Goal: Information Seeking & Learning: Compare options

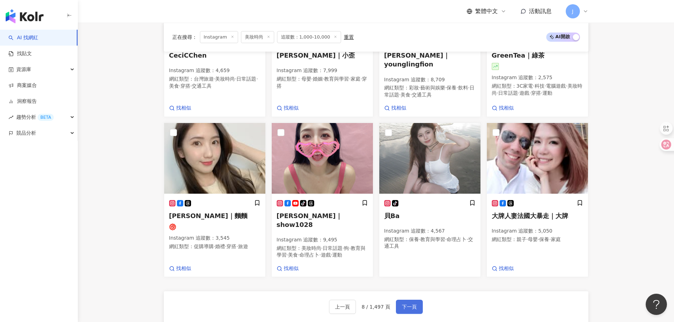
click at [408, 300] on button "下一頁" at bounding box center [409, 307] width 27 height 14
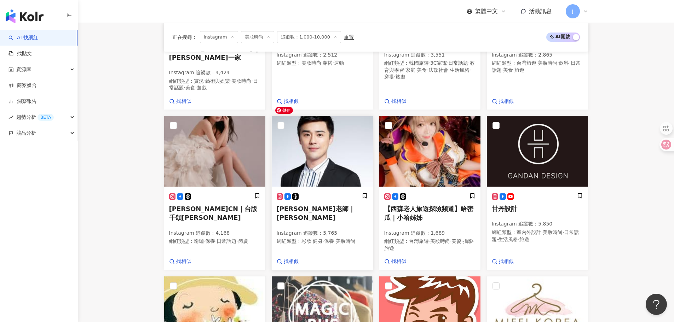
scroll to position [357, 0]
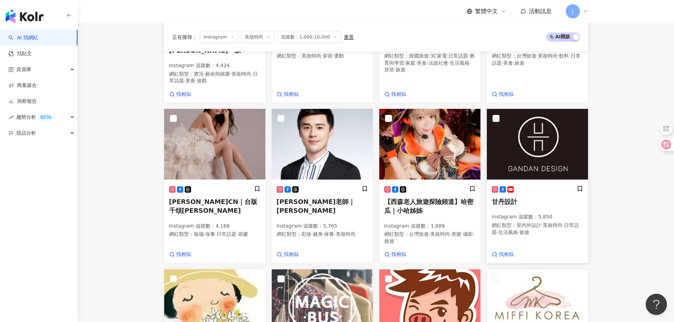
drag, startPoint x: 318, startPoint y: 190, endPoint x: 503, endPoint y: 189, distance: 184.3
drag, startPoint x: 503, startPoint y: 189, endPoint x: 405, endPoint y: 189, distance: 97.3
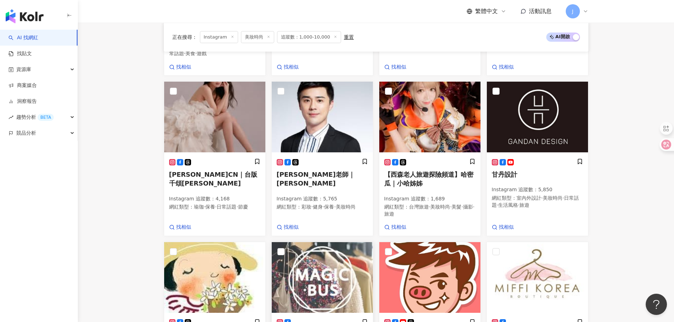
scroll to position [533, 0]
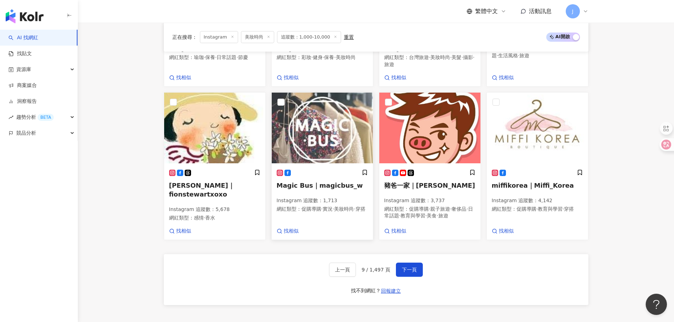
drag, startPoint x: 419, startPoint y: 171, endPoint x: 319, endPoint y: 173, distance: 100.1
click at [406, 267] on span "下一頁" at bounding box center [409, 270] width 15 height 6
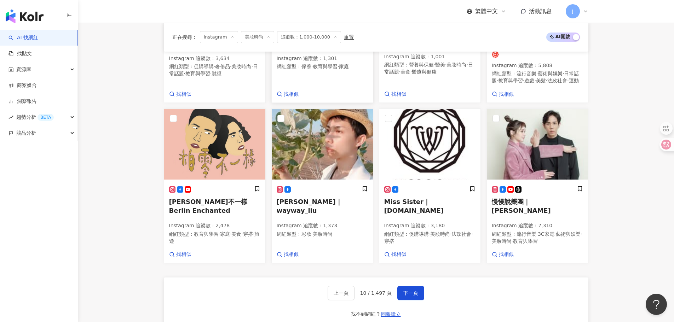
scroll to position [554, 0]
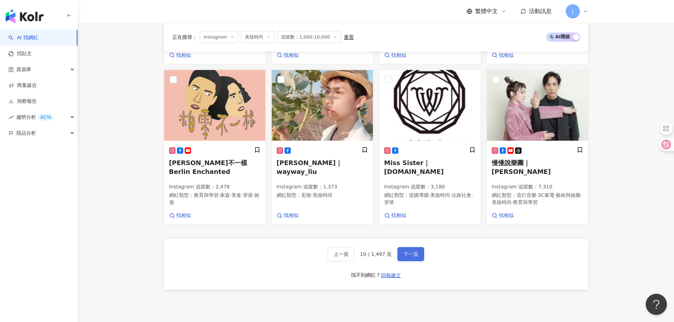
click at [411, 257] on span "下一頁" at bounding box center [410, 255] width 15 height 6
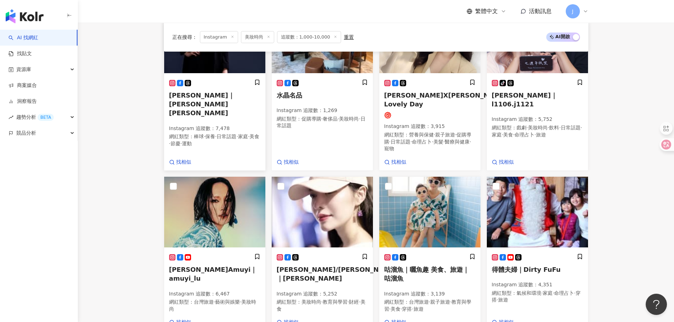
scroll to position [496, 0]
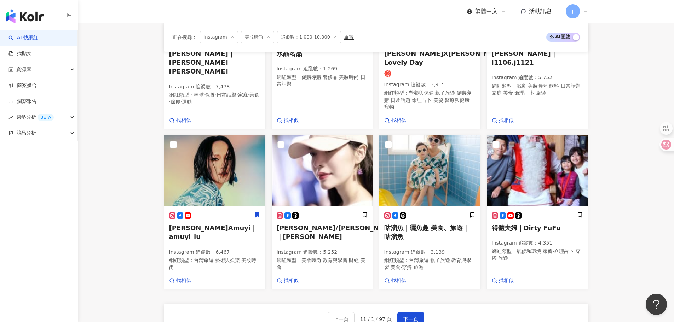
drag, startPoint x: 412, startPoint y: 297, endPoint x: 402, endPoint y: 275, distance: 24.6
click at [411, 317] on span "下一頁" at bounding box center [410, 320] width 15 height 6
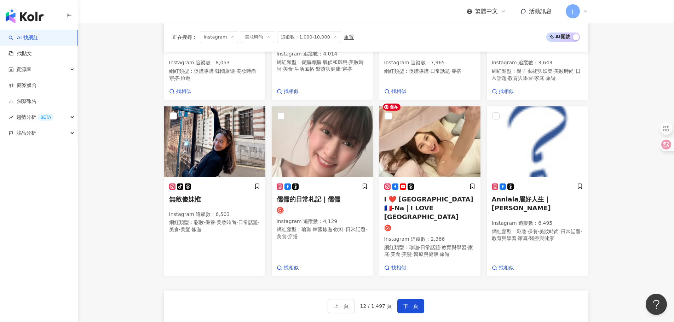
scroll to position [590, 0]
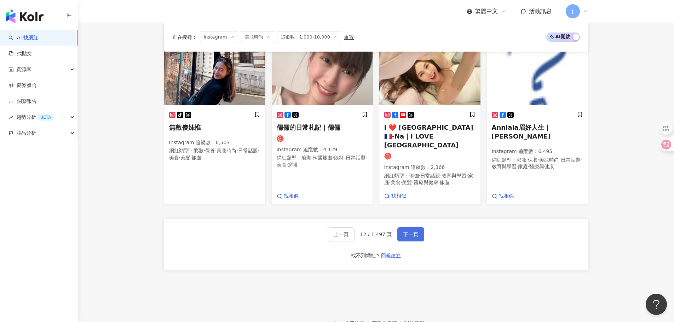
click at [409, 232] on span "下一頁" at bounding box center [410, 235] width 15 height 6
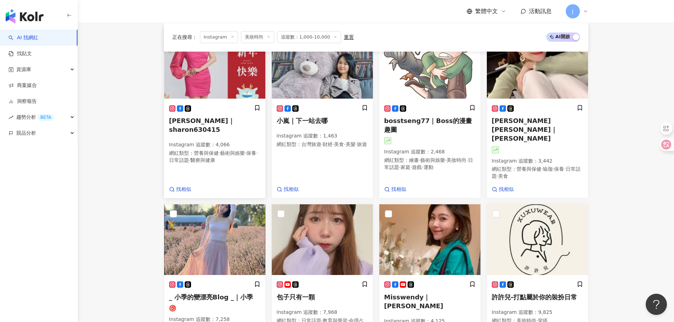
scroll to position [531, 0]
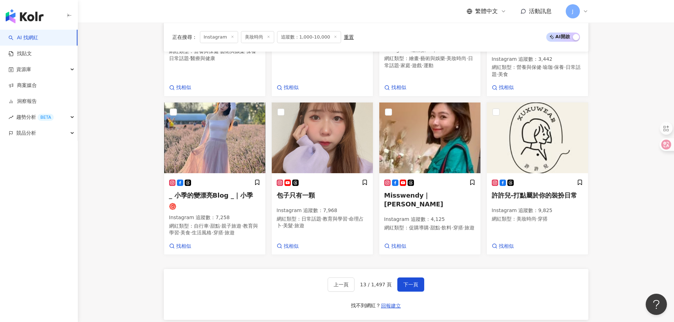
drag, startPoint x: 520, startPoint y: 174, endPoint x: 651, endPoint y: 182, distance: 130.4
click at [408, 282] on span "下一頁" at bounding box center [410, 285] width 15 height 6
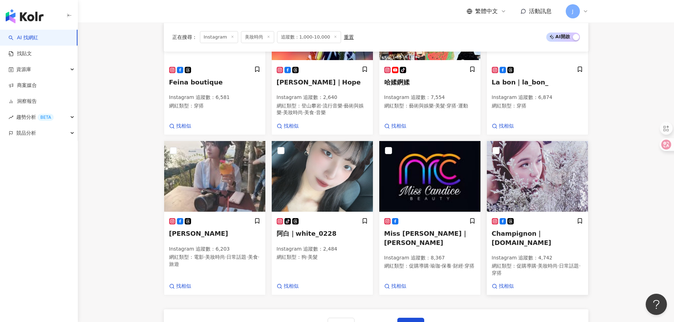
scroll to position [481, 0]
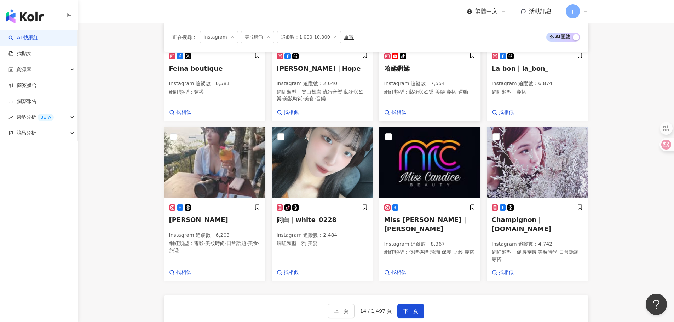
drag, startPoint x: 416, startPoint y: 219, endPoint x: 443, endPoint y: 108, distance: 115.1
click at [443, 109] on div "找相似" at bounding box center [429, 112] width 91 height 7
click at [408, 308] on span "下一頁" at bounding box center [410, 311] width 15 height 6
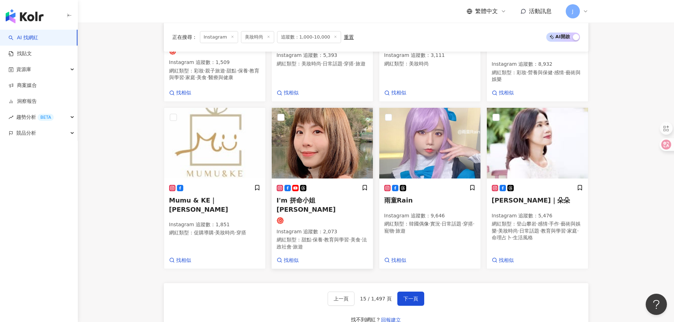
scroll to position [524, 0]
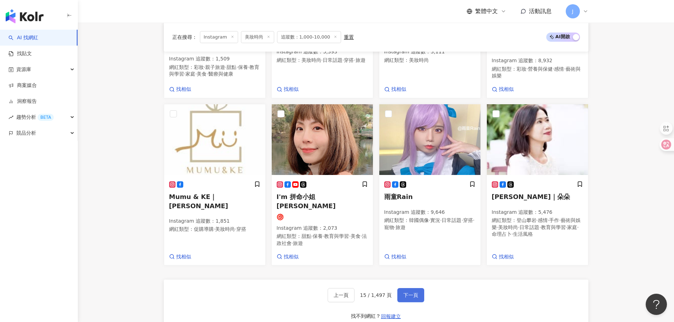
click at [411, 293] on span "下一頁" at bounding box center [410, 296] width 15 height 6
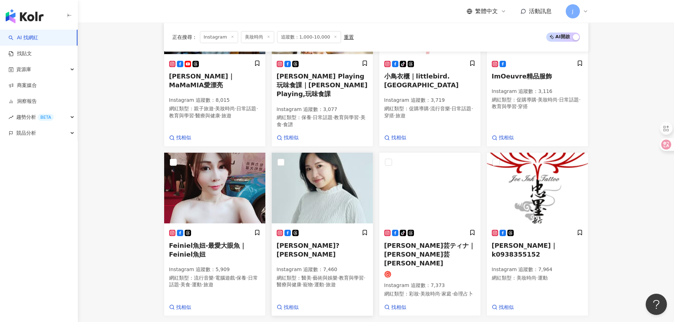
scroll to position [530, 0]
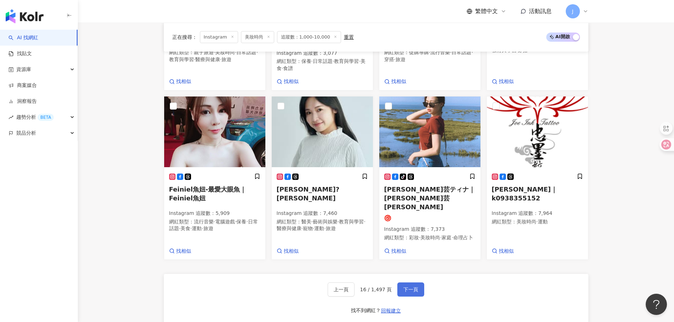
click at [411, 287] on span "下一頁" at bounding box center [410, 290] width 15 height 6
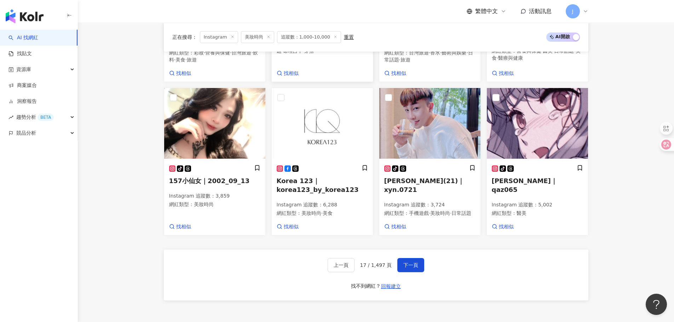
scroll to position [601, 0]
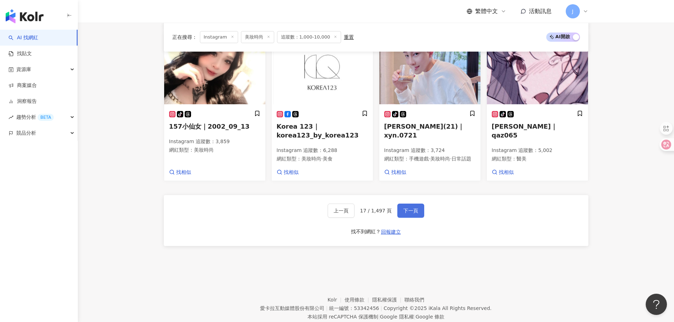
click at [410, 208] on span "下一頁" at bounding box center [410, 211] width 15 height 6
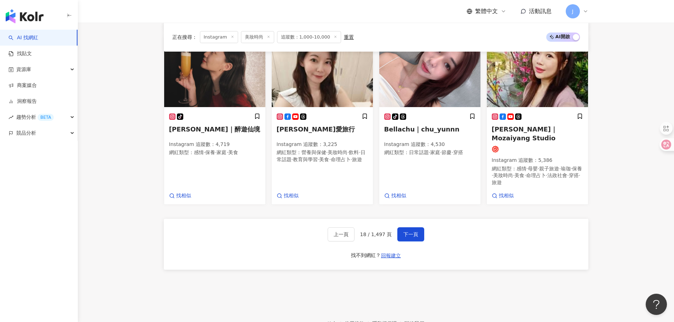
scroll to position [583, 0]
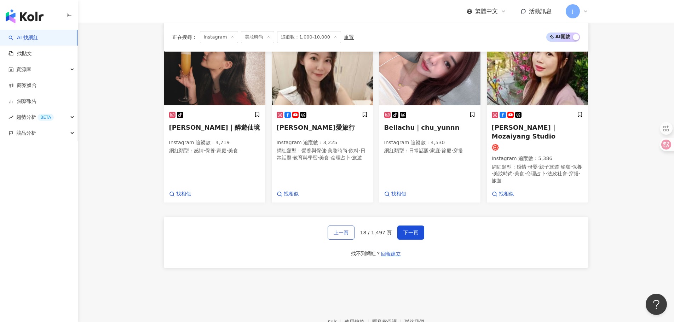
click at [351, 226] on button "上一頁" at bounding box center [341, 233] width 27 height 14
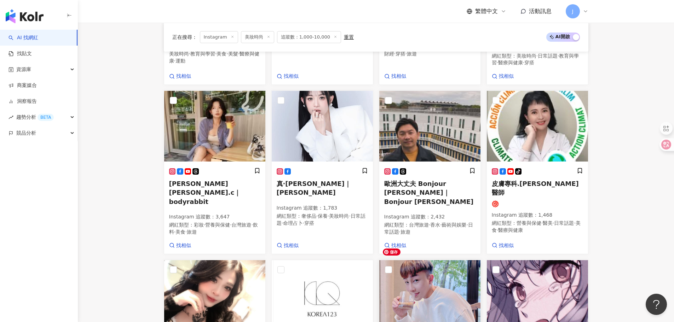
scroll to position [518, 0]
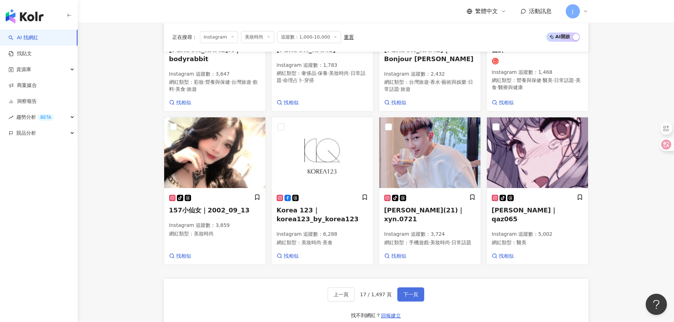
click at [406, 292] on span "下一頁" at bounding box center [410, 295] width 15 height 6
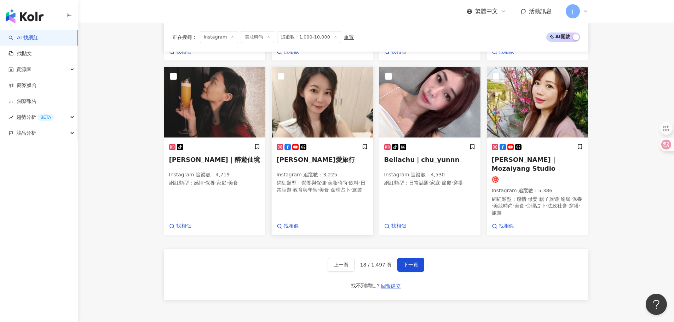
scroll to position [553, 0]
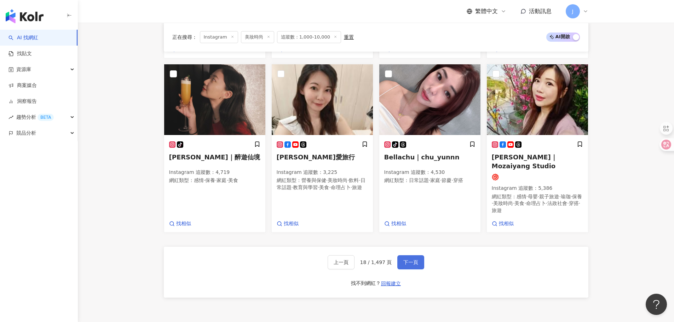
click at [413, 260] on span "下一頁" at bounding box center [410, 263] width 15 height 6
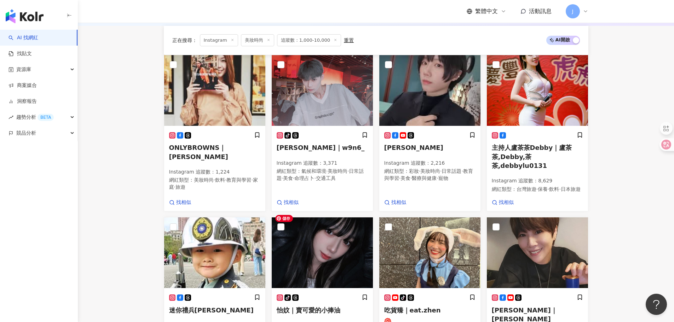
scroll to position [378, 0]
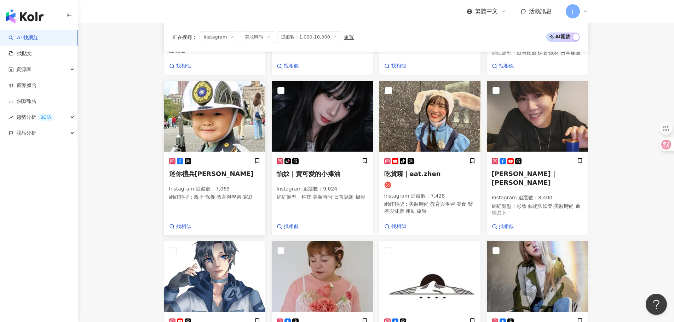
drag, startPoint x: 195, startPoint y: 168, endPoint x: 199, endPoint y: 168, distance: 4.3
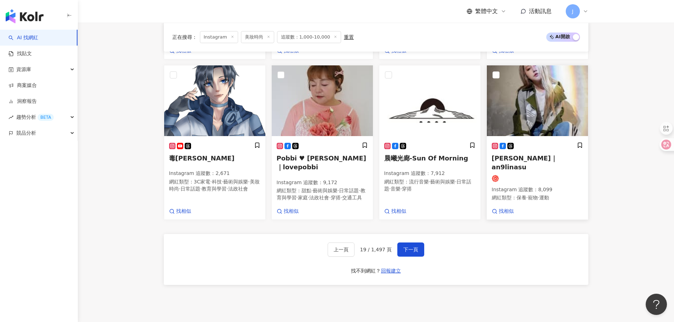
scroll to position [519, 0]
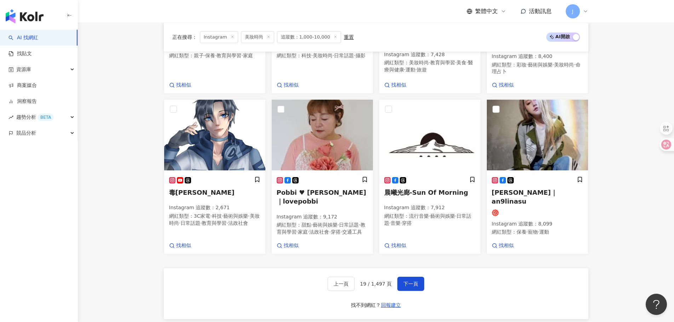
drag, startPoint x: 417, startPoint y: 272, endPoint x: 428, endPoint y: 264, distance: 13.4
click at [417, 277] on button "下一頁" at bounding box center [410, 284] width 27 height 14
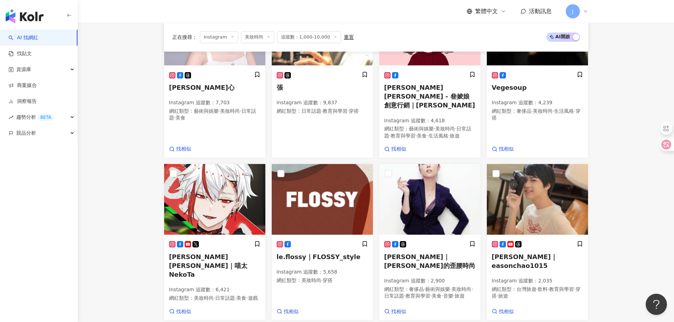
scroll to position [535, 0]
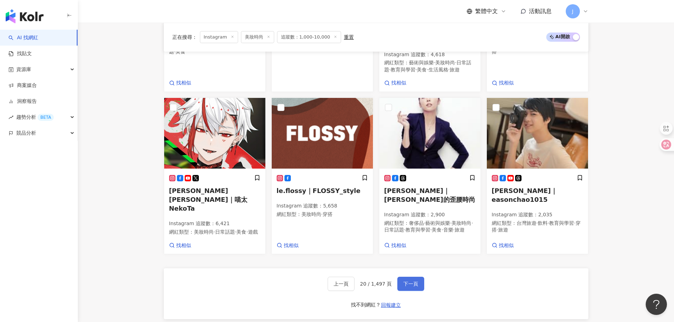
click at [414, 281] on span "下一頁" at bounding box center [410, 284] width 15 height 6
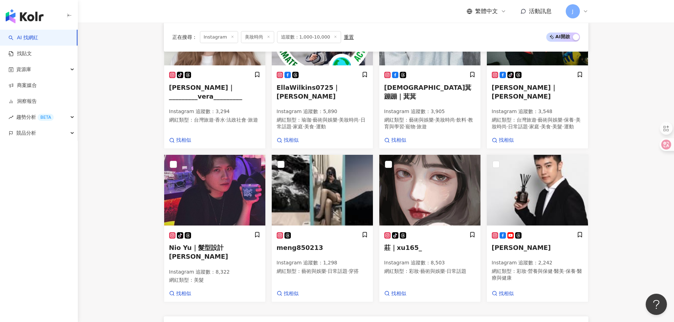
scroll to position [519, 0]
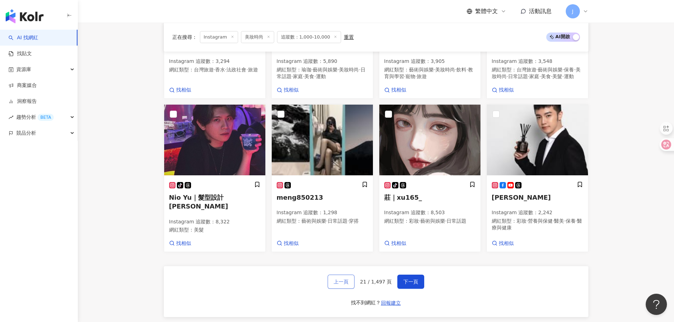
click at [339, 279] on span "上一頁" at bounding box center [341, 282] width 15 height 6
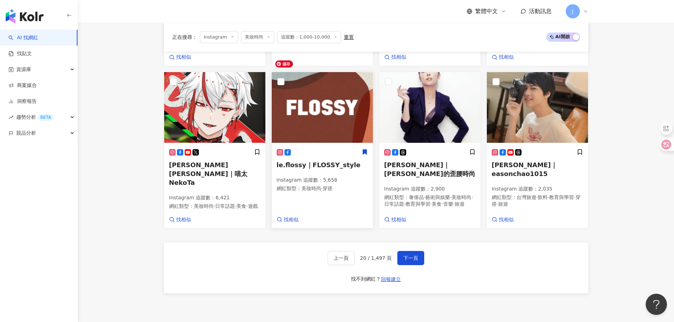
scroll to position [571, 0]
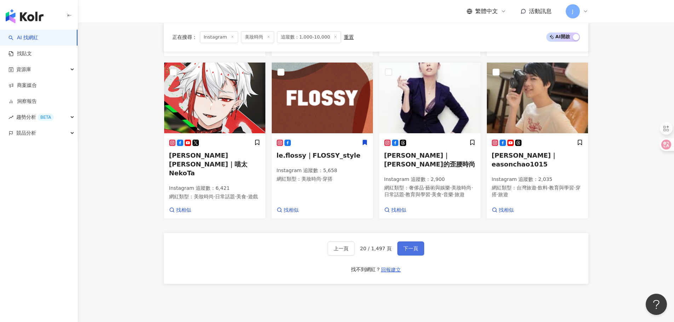
click at [415, 242] on button "下一頁" at bounding box center [410, 249] width 27 height 14
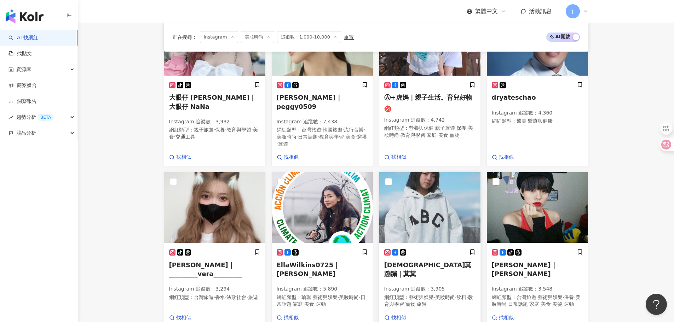
scroll to position [358, 0]
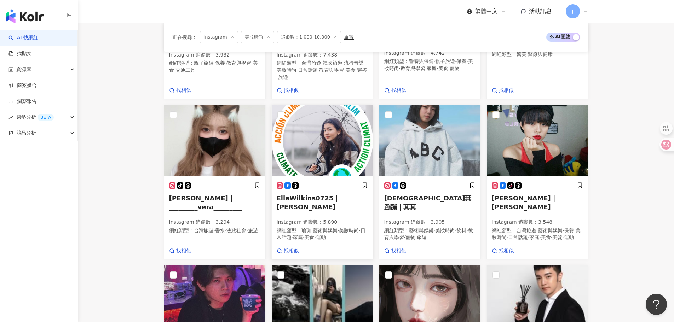
drag, startPoint x: 327, startPoint y: 192, endPoint x: 362, endPoint y: 197, distance: 35.3
click at [340, 196] on span "EllaWilkins0725｜吳若瑄 Ella" at bounding box center [308, 203] width 63 height 16
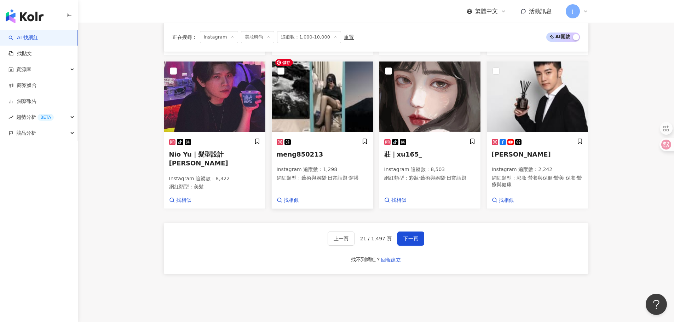
scroll to position [571, 0]
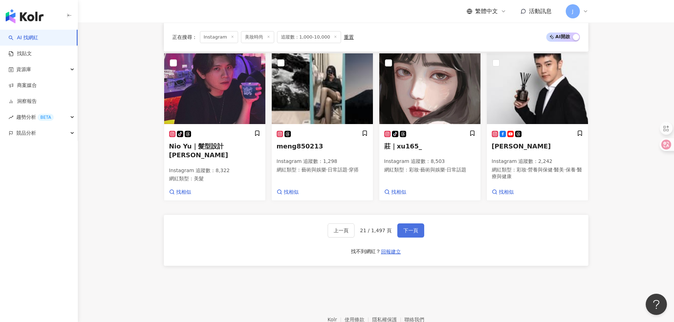
click at [407, 228] on span "下一頁" at bounding box center [410, 231] width 15 height 6
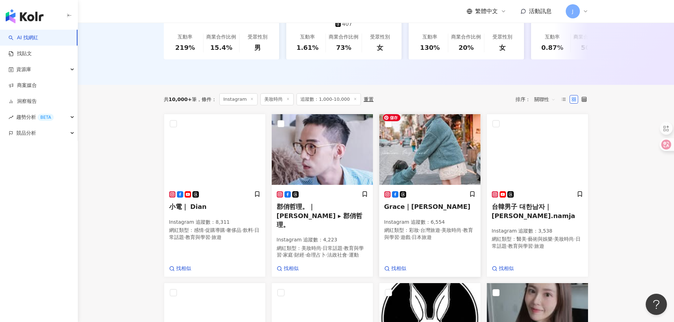
scroll to position [184, 0]
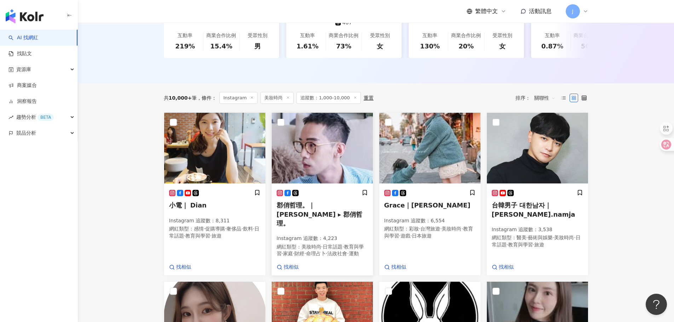
drag, startPoint x: 347, startPoint y: 202, endPoint x: 366, endPoint y: 206, distance: 19.5
click at [366, 206] on h5 "郡俏哲理。｜Jun Chan ▸ 郡俏哲理。" at bounding box center [322, 214] width 91 height 27
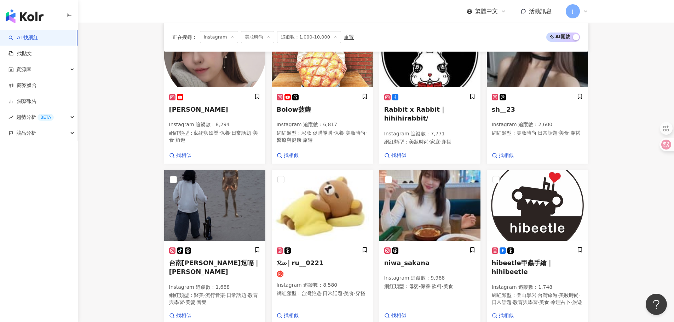
scroll to position [604, 0]
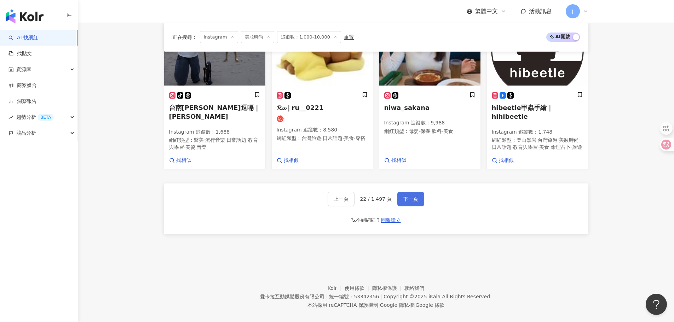
click at [408, 192] on button "下一頁" at bounding box center [410, 199] width 27 height 14
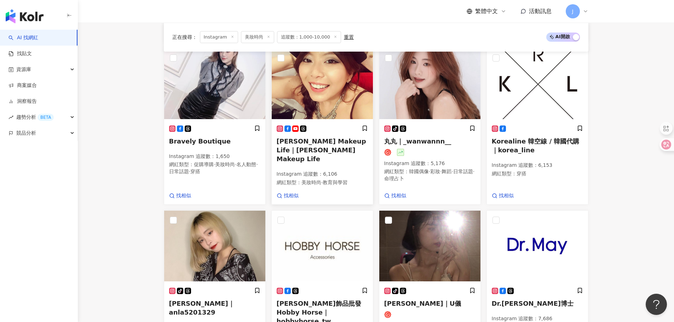
scroll to position [587, 0]
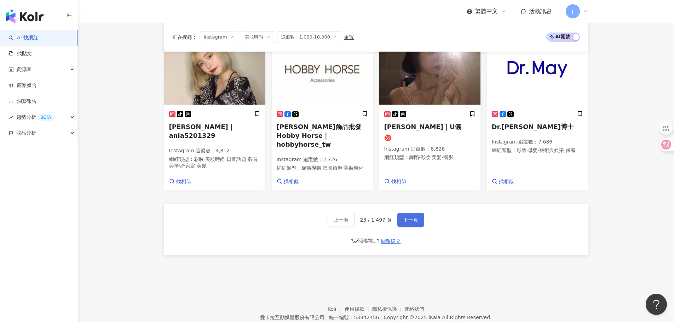
click at [408, 217] on span "下一頁" at bounding box center [410, 220] width 15 height 6
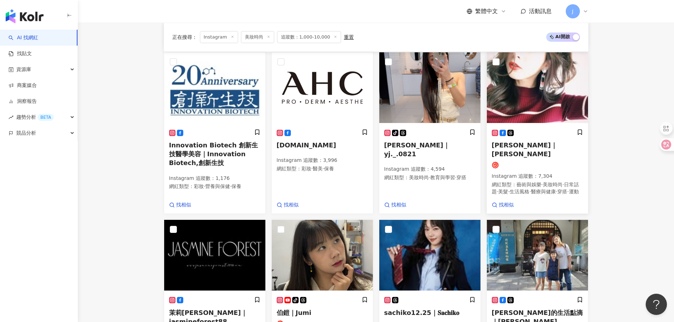
scroll to position [536, 0]
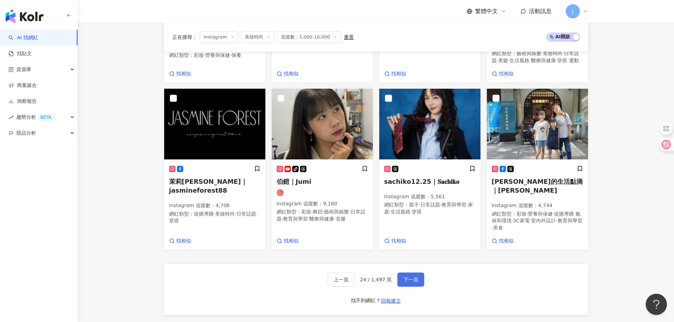
click at [412, 278] on span "下一頁" at bounding box center [410, 280] width 15 height 6
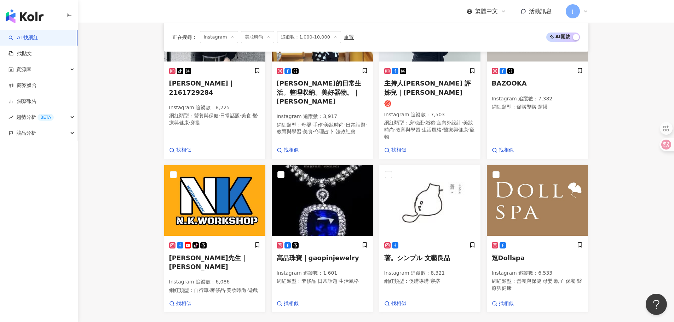
scroll to position [527, 0]
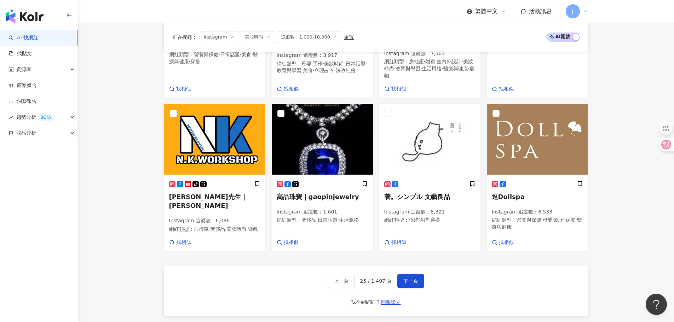
drag, startPoint x: 411, startPoint y: 277, endPoint x: 392, endPoint y: 265, distance: 22.1
click at [411, 278] on span "下一頁" at bounding box center [410, 281] width 15 height 6
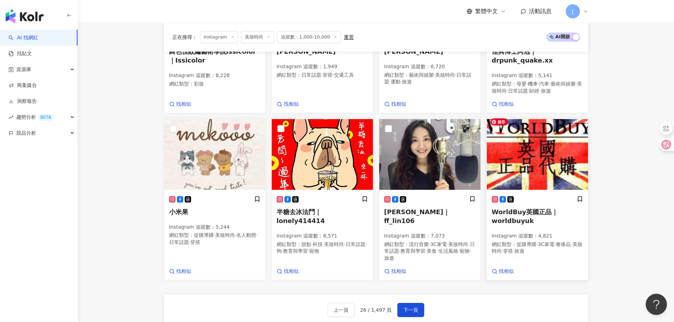
scroll to position [502, 0]
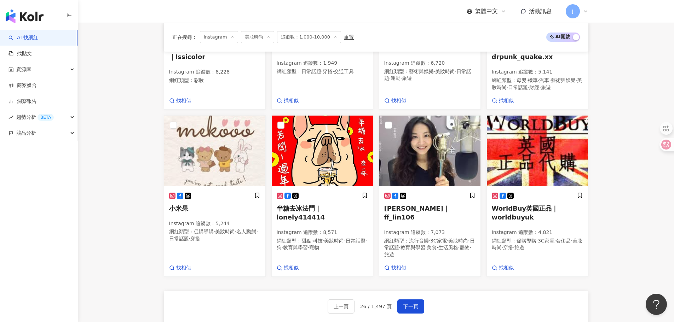
drag, startPoint x: 184, startPoint y: 205, endPoint x: 461, endPoint y: 285, distance: 287.6
click at [463, 291] on div "上一頁 26 / 1,497 頁 下一頁 找不到網紅？ 回報建立" at bounding box center [376, 316] width 424 height 51
drag, startPoint x: 342, startPoint y: 297, endPoint x: 379, endPoint y: 289, distance: 36.8
click at [343, 304] on span "上一頁" at bounding box center [341, 307] width 15 height 6
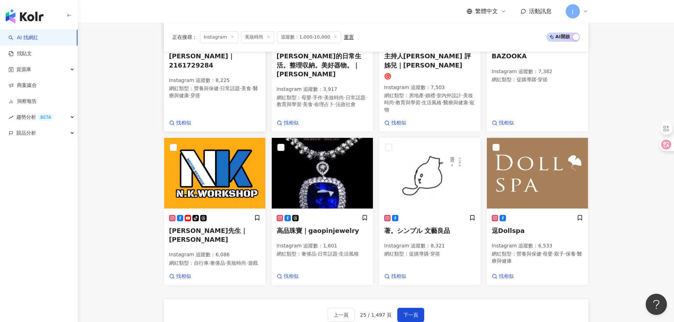
scroll to position [509, 0]
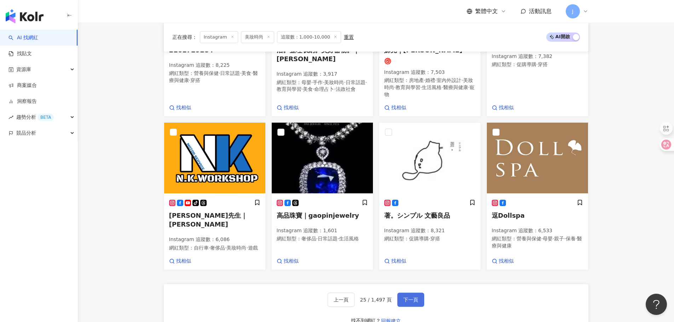
click at [403, 297] on span "下一頁" at bounding box center [410, 300] width 15 height 6
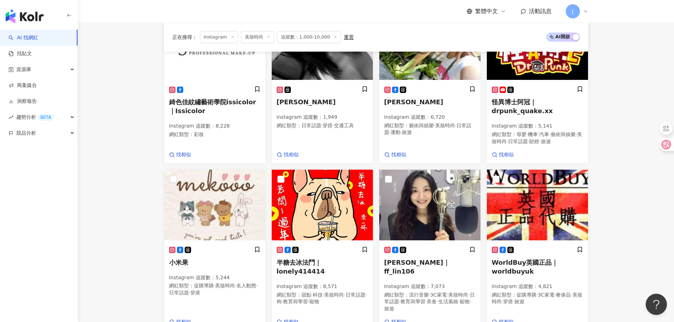
scroll to position [502, 0]
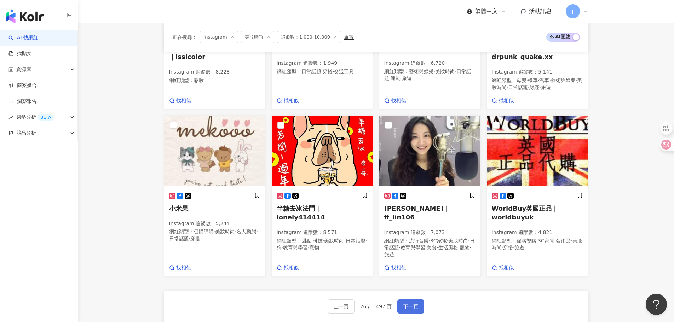
click at [408, 304] on span "下一頁" at bounding box center [410, 307] width 15 height 6
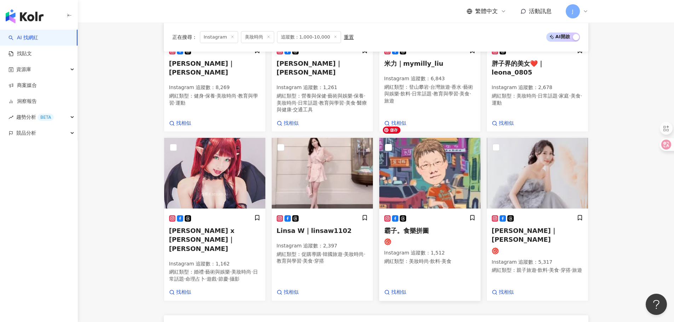
scroll to position [538, 0]
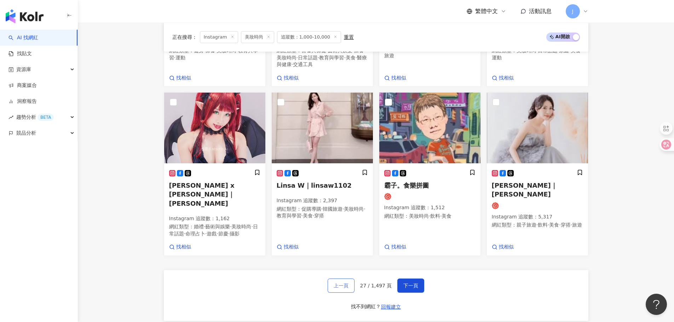
click at [340, 283] on span "上一頁" at bounding box center [341, 286] width 15 height 6
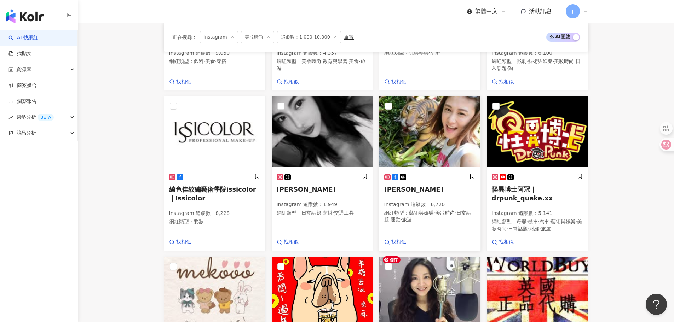
scroll to position [537, 0]
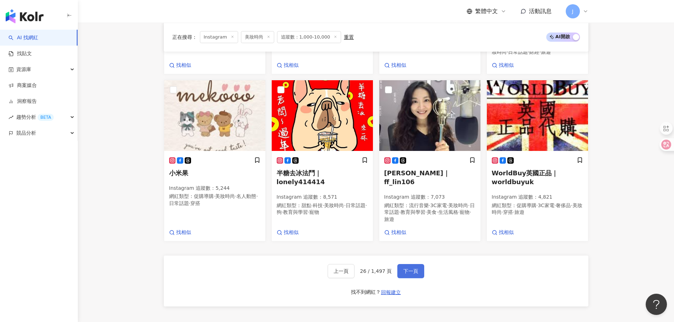
click at [407, 268] on span "下一頁" at bounding box center [410, 271] width 15 height 6
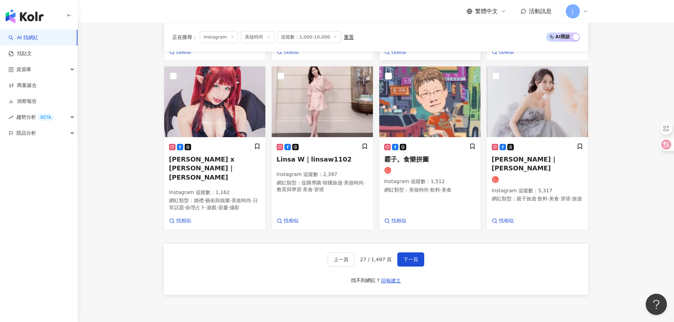
scroll to position [607, 0]
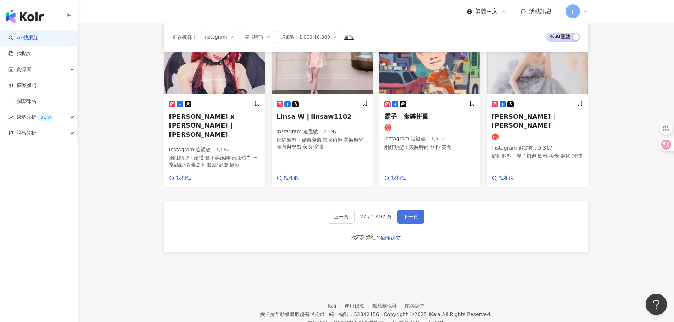
click at [408, 214] on span "下一頁" at bounding box center [410, 217] width 15 height 6
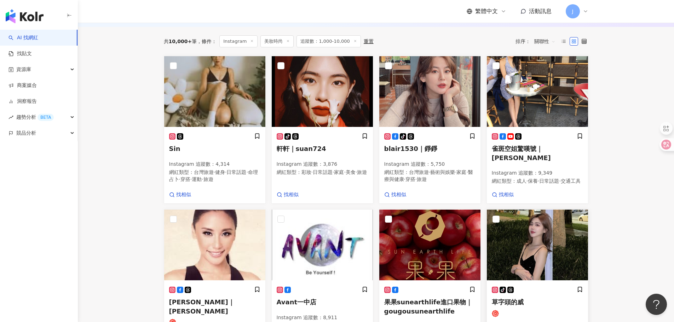
scroll to position [354, 0]
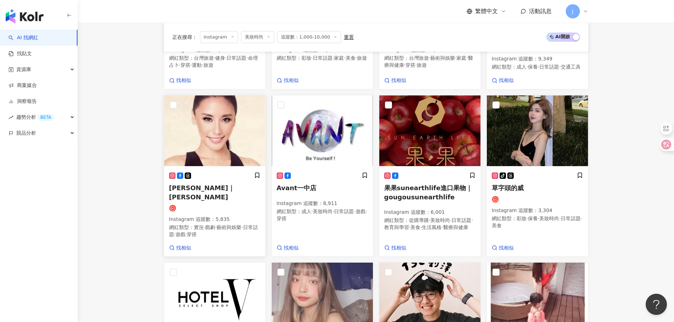
drag, startPoint x: 225, startPoint y: 183, endPoint x: 231, endPoint y: 184, distance: 5.8
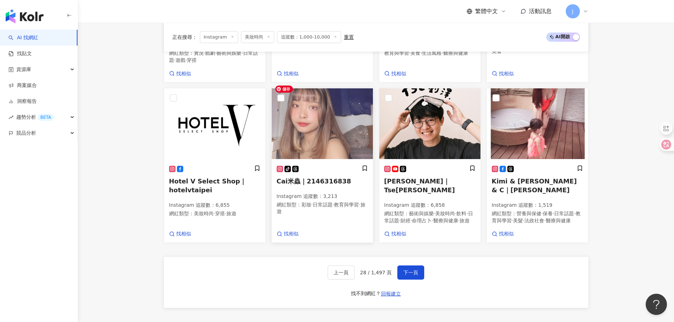
scroll to position [531, 0]
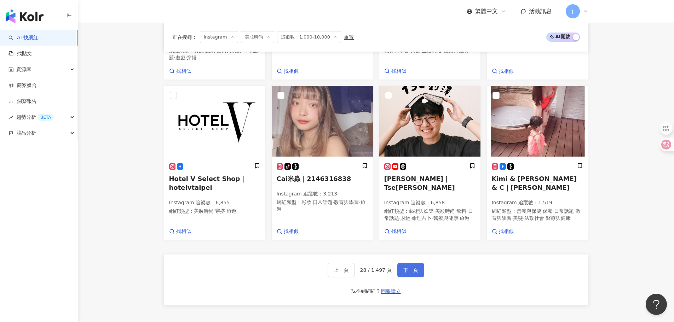
click at [410, 267] on span "下一頁" at bounding box center [410, 270] width 15 height 6
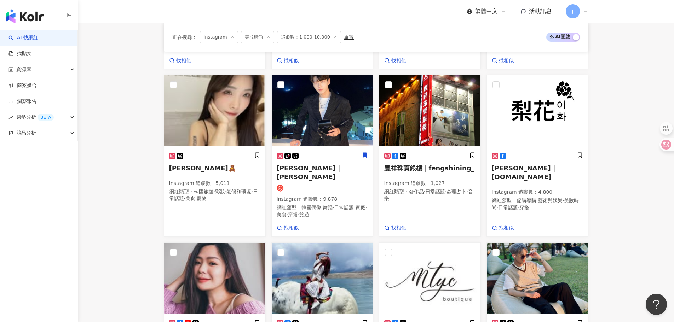
scroll to position [530, 0]
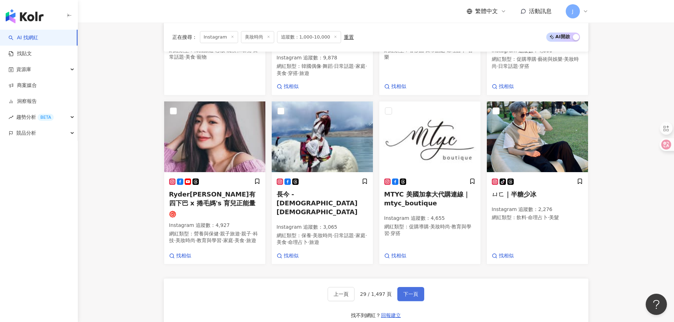
click at [416, 291] on button "下一頁" at bounding box center [410, 294] width 27 height 14
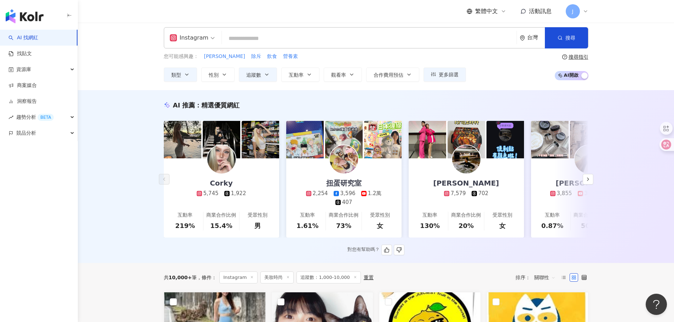
scroll to position [0, 0]
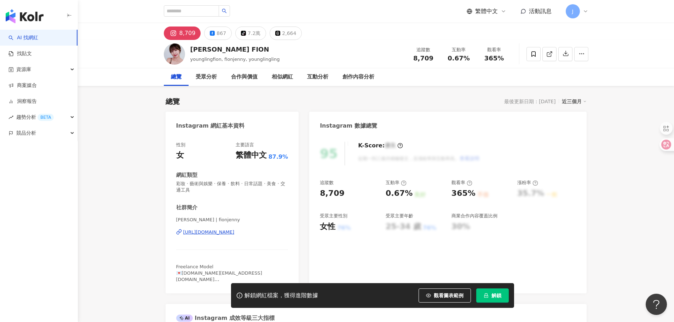
click at [211, 234] on div "https://www.instagram.com/fionjenny/" at bounding box center [208, 232] width 51 height 6
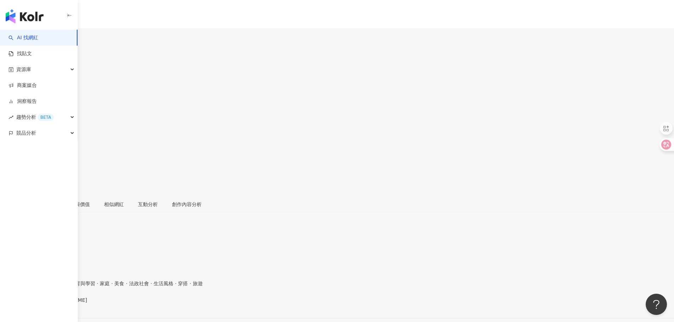
click at [62, 304] on div "https://www.instagram.com/yehyeah/" at bounding box center [34, 307] width 55 height 6
drag, startPoint x: 388, startPoint y: 193, endPoint x: 398, endPoint y: 194, distance: 9.7
drag, startPoint x: 382, startPoint y: 194, endPoint x: 409, endPoint y: 195, distance: 26.9
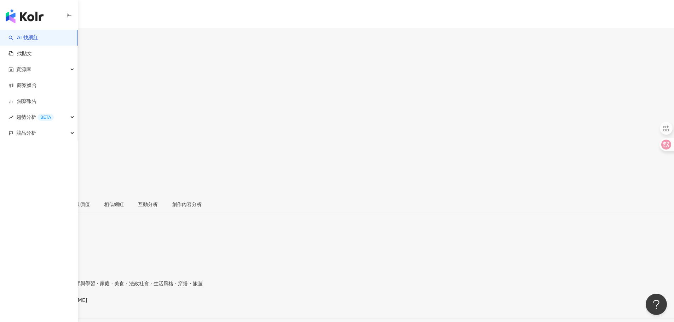
copy div "2.22%"
drag, startPoint x: 449, startPoint y: 194, endPoint x: 349, endPoint y: 125, distance: 122.1
copy div "738%"
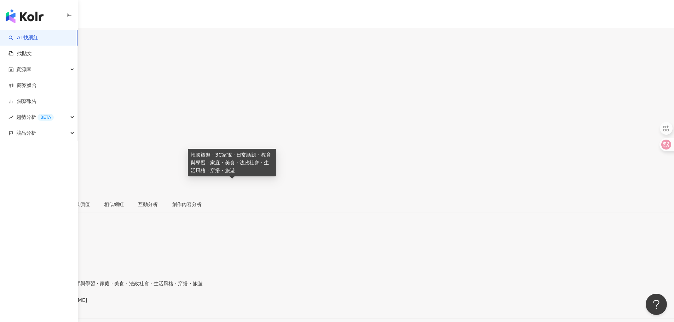
click at [176, 281] on span "韓國旅遊 · 3C家電 · 日常話題 · 教育與學習 · 家庭 · 美食 · 法政社會 · 生活風格 · 穿搭 · 旅遊" at bounding box center [101, 284] width 203 height 6
drag, startPoint x: 277, startPoint y: 184, endPoint x: 191, endPoint y: 190, distance: 85.4
click at [191, 281] on span "韓國旅遊 · 3C家電 · 日常話題 · 教育與學習 · 家庭 · 美食 · 法政社會 · 生活風格 · 穿搭 · 旅遊" at bounding box center [101, 284] width 203 height 6
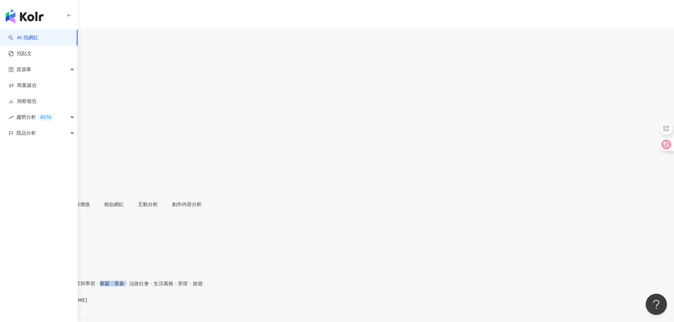
copy span "家庭 · 美食"
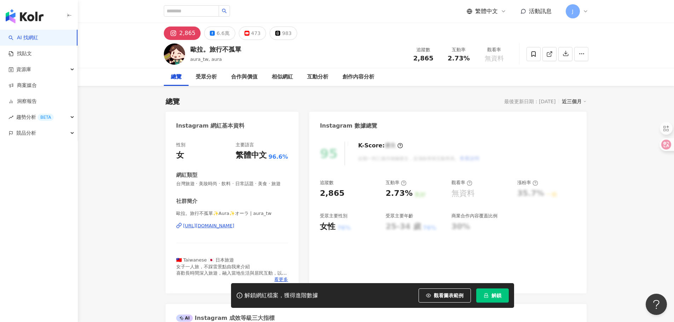
click at [217, 229] on div "https://www.instagram.com/aura_tw/" at bounding box center [208, 226] width 51 height 6
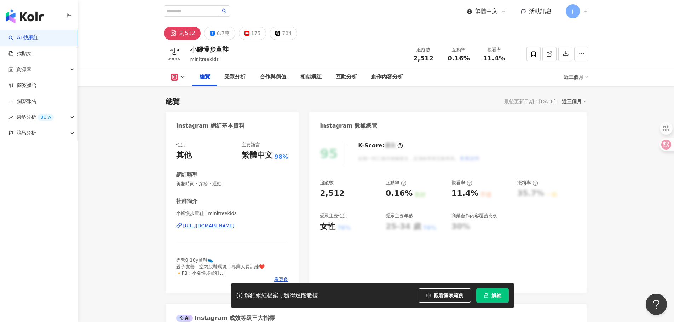
click at [235, 229] on div "https://www.instagram.com/minitreekids/" at bounding box center [208, 226] width 51 height 6
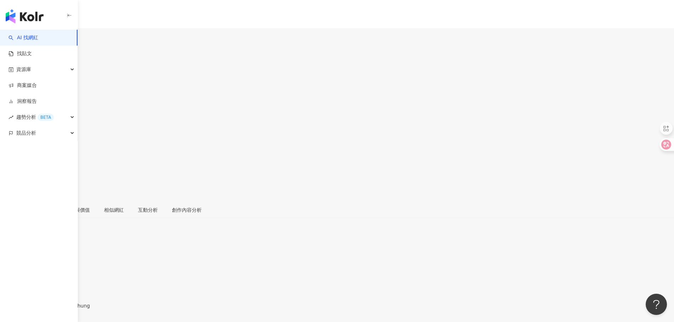
click at [62, 309] on div "[URL][DOMAIN_NAME]" at bounding box center [34, 312] width 55 height 6
click at [62, 309] on div "https://www.instagram.com/hotarulines/" at bounding box center [34, 312] width 55 height 6
click at [62, 309] on div "[URL][DOMAIN_NAME]" at bounding box center [34, 312] width 55 height 6
click at [62, 309] on div "https://www.instagram.com/magicbus_w/" at bounding box center [34, 312] width 55 height 6
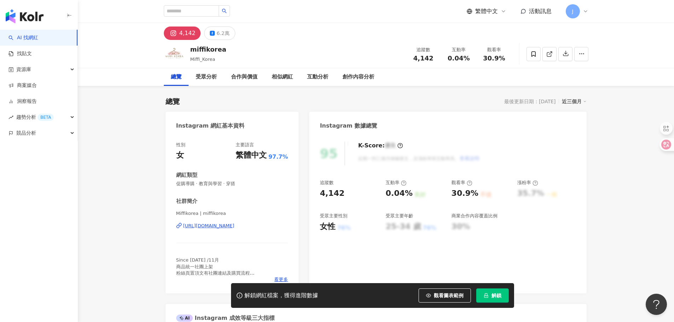
click at [235, 224] on div "[URL][DOMAIN_NAME]" at bounding box center [208, 226] width 51 height 6
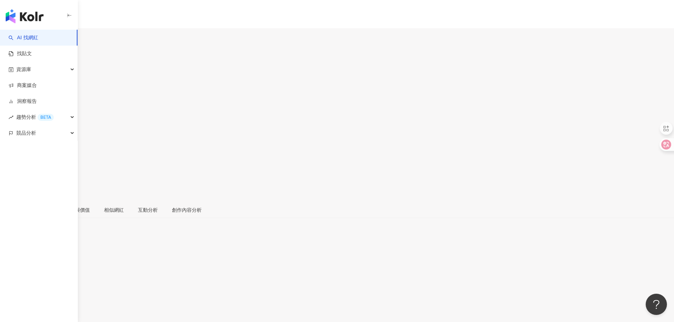
click at [62, 309] on div "https://www.instagram.com/norakao_/" at bounding box center [34, 312] width 55 height 6
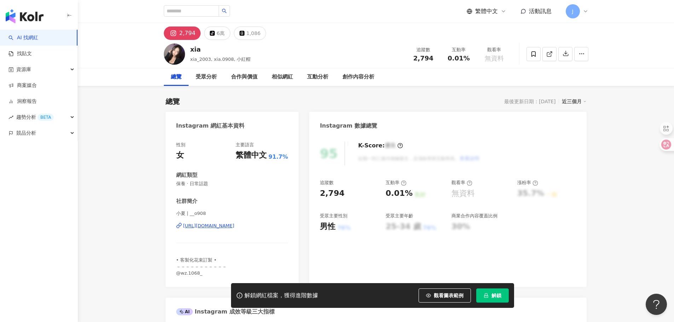
click at [225, 226] on div "https://www.instagram.com/__o908/" at bounding box center [208, 226] width 51 height 6
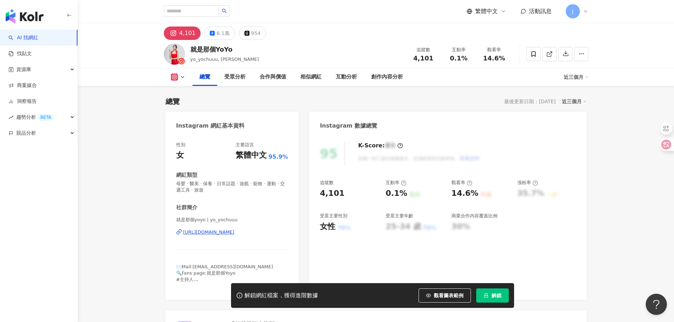
click at [230, 232] on div "https://www.instagram.com/yo_yochuuu/" at bounding box center [208, 232] width 51 height 6
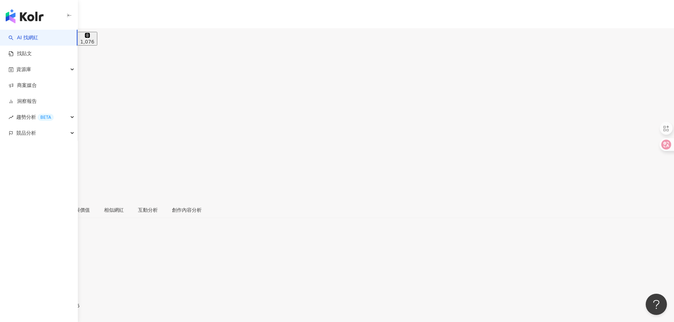
click at [62, 309] on div "https://www.instagram.com/ayako752006/" at bounding box center [34, 312] width 55 height 6
click at [104, 309] on div "https://www.instagram.com/marumaru.tw/" at bounding box center [55, 312] width 97 height 6
click at [62, 304] on div "https://www.instagram.com/iamdrduh/" at bounding box center [34, 307] width 55 height 6
click at [62, 309] on div "https://www.instagram.com/dfdstw/" at bounding box center [34, 312] width 55 height 6
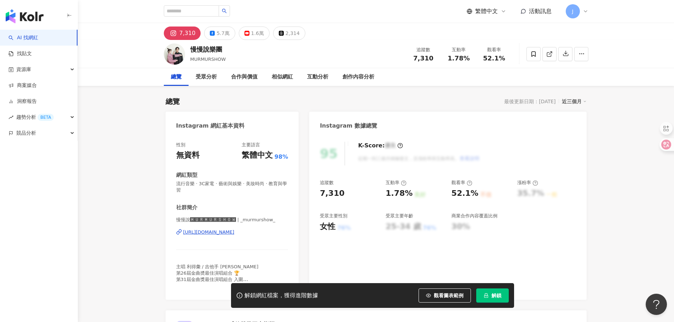
click at [230, 231] on div "https://www.instagram.com/_murmurshow_/" at bounding box center [208, 232] width 51 height 6
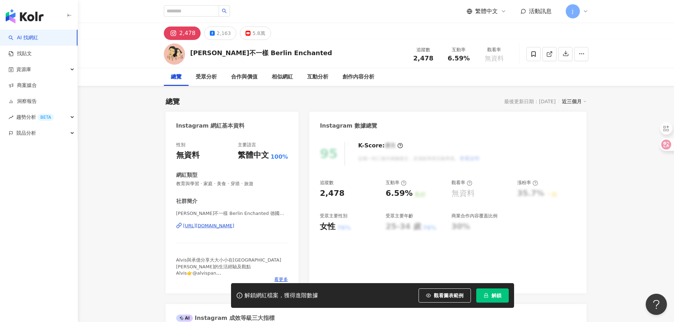
drag, startPoint x: 255, startPoint y: 169, endPoint x: 247, endPoint y: 227, distance: 58.6
click at [235, 227] on div "https://www.instagram.com/berlinenchanted/" at bounding box center [208, 226] width 51 height 6
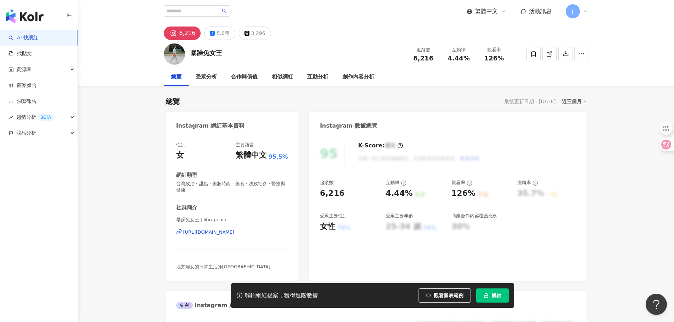
click at [235, 233] on div "https://www.instagram.com/librapeace/" at bounding box center [208, 232] width 51 height 6
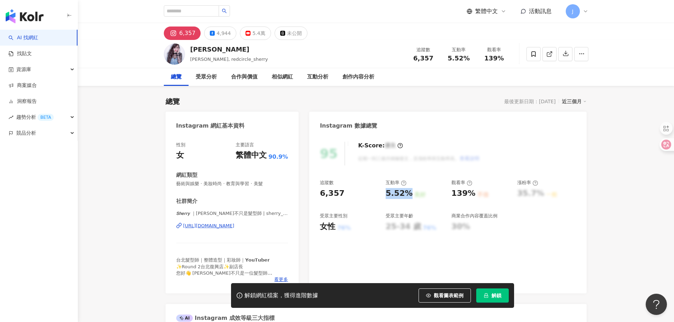
drag, startPoint x: 383, startPoint y: 195, endPoint x: 408, endPoint y: 196, distance: 24.1
click at [408, 196] on div "追蹤數 6,357 互動率 5.52% 良好 觀看率 139% 不佳 漲粉率 35.7% 一般 受眾主要性別 女性 76% 受眾主要年齡 25-34 歲 76…" at bounding box center [448, 206] width 256 height 52
copy div "5.52%"
drag, startPoint x: 458, startPoint y: 195, endPoint x: 473, endPoint y: 196, distance: 15.3
click at [473, 196] on div "139% 不佳" at bounding box center [480, 193] width 59 height 11
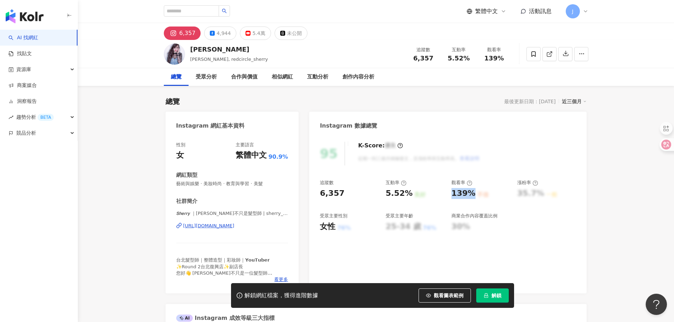
copy div "139%"
click at [235, 225] on div "https://www.instagram.com/sherry_hairstyle/" at bounding box center [208, 226] width 51 height 6
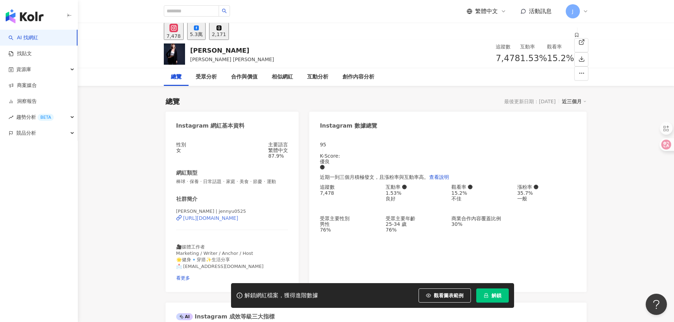
click at [215, 221] on div "https://www.instagram.com/jennyu0525/" at bounding box center [210, 218] width 55 height 6
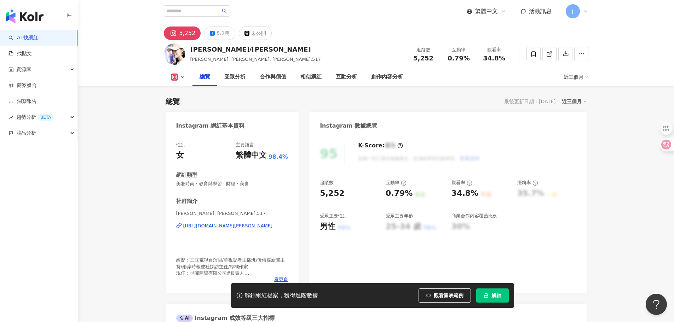
click at [226, 228] on div "[URL][DOMAIN_NAME][PERSON_NAME]" at bounding box center [227, 226] width 89 height 6
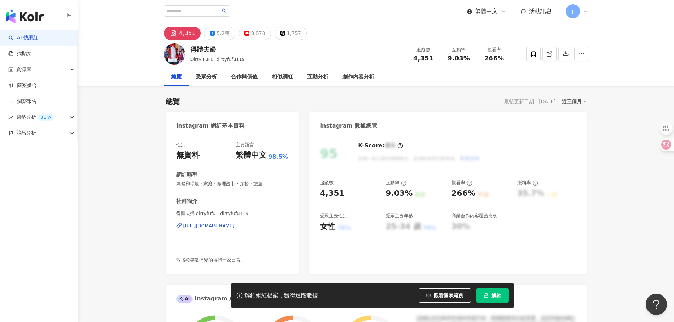
click at [235, 229] on div "https://www.instagram.com/dirtyfufu119/" at bounding box center [208, 226] width 51 height 6
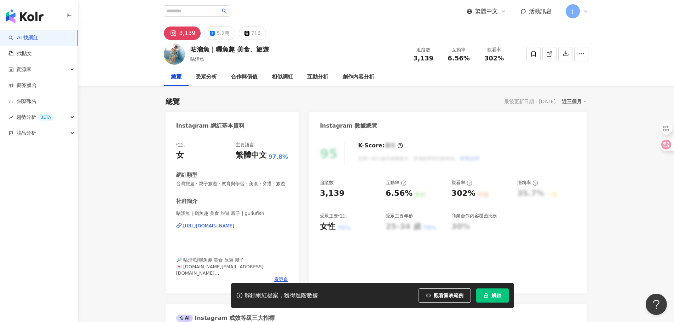
click at [235, 229] on div "https://www.instagram.com/guliufish/" at bounding box center [208, 226] width 51 height 6
drag, startPoint x: 399, startPoint y: 195, endPoint x: 412, endPoint y: 196, distance: 13.4
click at [412, 196] on div "追蹤數 3,139 互動率 6.56% 良好 觀看率 302% 不佳 漲粉率 35.7% 一般 受眾主要性別 女性 76% 受眾主要年齡 25-34 歲 76…" at bounding box center [448, 206] width 256 height 52
copy div "6.56% 良好"
drag, startPoint x: 455, startPoint y: 193, endPoint x: 472, endPoint y: 194, distance: 17.0
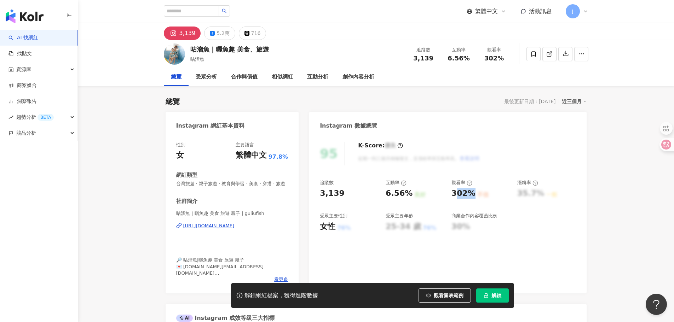
click at [472, 194] on div "302%" at bounding box center [463, 193] width 24 height 11
click at [471, 194] on div "302%" at bounding box center [463, 193] width 24 height 11
copy div "302%"
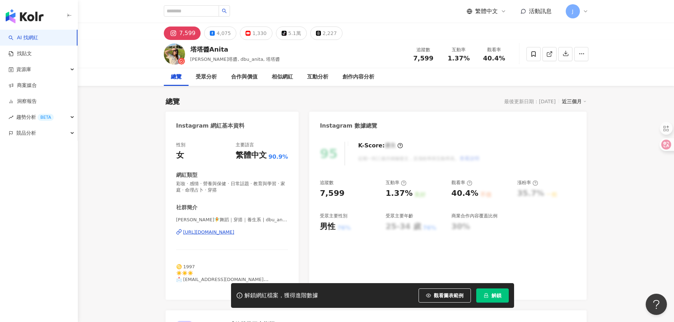
click at [235, 232] on div "https://www.instagram.com/dbu_anita/" at bounding box center [208, 232] width 51 height 6
drag, startPoint x: 384, startPoint y: 193, endPoint x: 408, endPoint y: 196, distance: 23.9
click at [408, 196] on div "追蹤數 7,599 互動率 1.37% 良好 觀看率 40.4% 不佳 漲粉率 35.7% 一般 受眾主要性別 男性 76% 受眾主要年齡 25-34 歲 7…" at bounding box center [448, 206] width 256 height 52
click at [481, 196] on div "追蹤數 7,599 互動率 1.37% 良好 觀看率 40.4% 不佳 漲粉率 35.7% 一般 受眾主要性別 男性 76% 受眾主要年齡 25-34 歲 7…" at bounding box center [448, 206] width 256 height 52
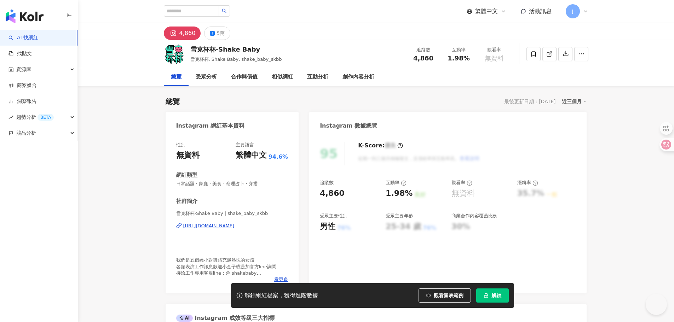
click at [235, 225] on div "[URL][DOMAIN_NAME]" at bounding box center [208, 226] width 51 height 6
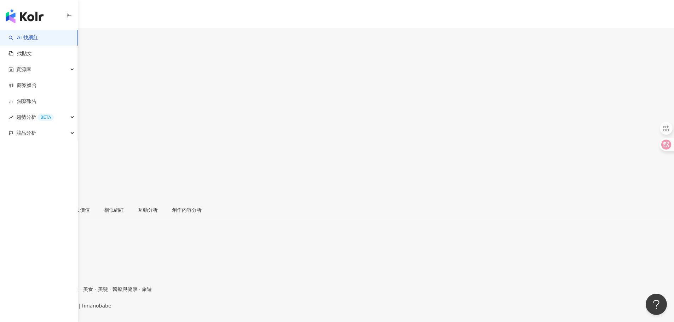
click at [62, 309] on div "https://www.instagram.com/hinanobabe/" at bounding box center [34, 312] width 55 height 6
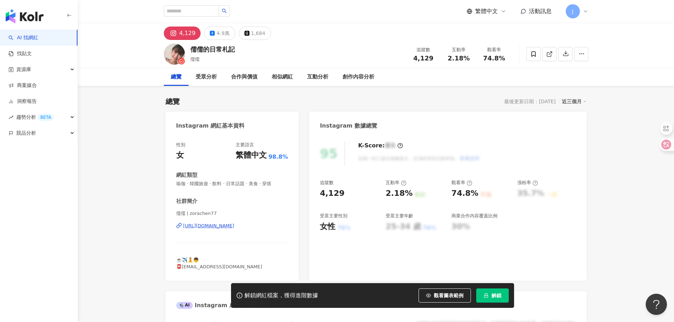
click at [235, 224] on div "https://www.instagram.com/zorachen77/" at bounding box center [208, 226] width 51 height 6
drag, startPoint x: 386, startPoint y: 194, endPoint x: 410, endPoint y: 196, distance: 23.4
click at [410, 196] on div "2.18% 良好" at bounding box center [415, 193] width 59 height 11
drag, startPoint x: 449, startPoint y: 195, endPoint x: 475, endPoint y: 195, distance: 26.2
click at [475, 195] on div "追蹤數 4,129 互動率 2.18% 良好 觀看率 74.8% 不佳 漲粉率 35.7% 一般 受眾主要性別 女性 76% 受眾主要年齡 25-34 歲 7…" at bounding box center [448, 206] width 256 height 52
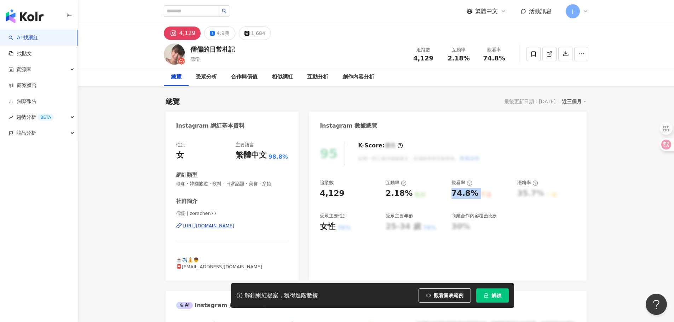
copy div "74.8% 不佳"
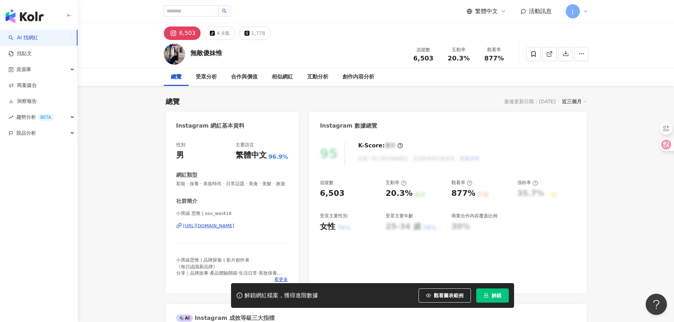
click at [235, 229] on div "https://www.instagram.com/ssu_wei418/" at bounding box center [208, 226] width 51 height 6
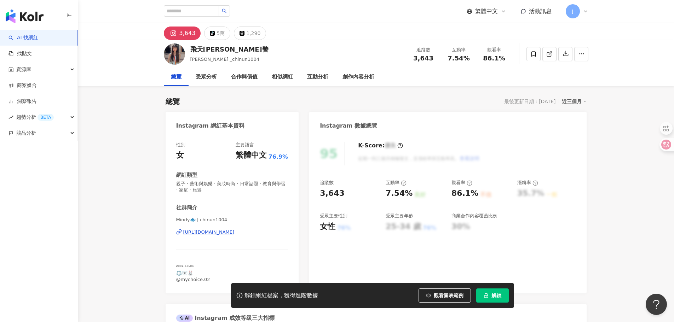
click at [235, 233] on div "https://www.instagram.com/chinun1004/" at bounding box center [208, 232] width 51 height 6
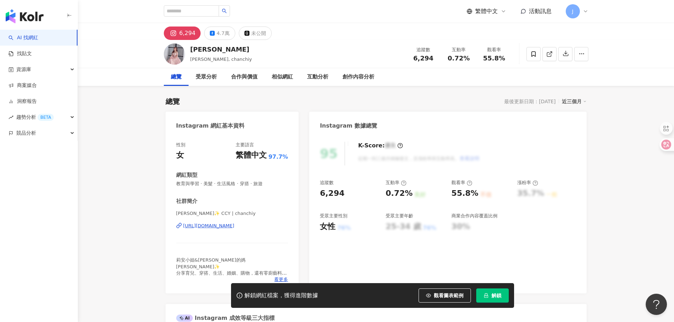
click at [235, 228] on div "https://www.instagram.com/chanchiy/" at bounding box center [208, 226] width 51 height 6
drag, startPoint x: 385, startPoint y: 192, endPoint x: 410, endPoint y: 192, distance: 25.1
click at [410, 192] on div "追蹤數 6,294 互動率 0.72% 良好 觀看率 55.8% 不佳 漲粉率 35.7% 一般 受眾主要性別 女性 76% 受眾主要年齡 25-34 歲 7…" at bounding box center [448, 206] width 256 height 52
copy div "0.72%"
drag, startPoint x: 451, startPoint y: 193, endPoint x: 473, endPoint y: 192, distance: 22.3
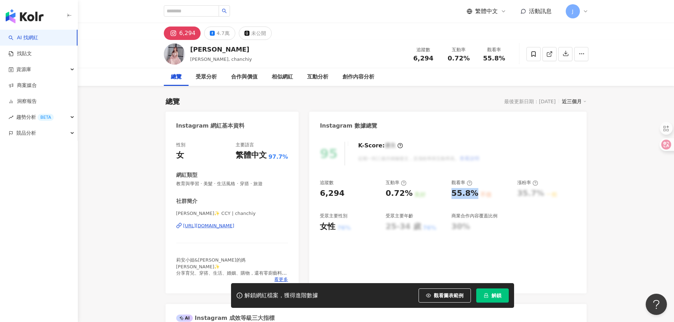
click at [473, 192] on div "追蹤數 6,294 互動率 0.72% 良好 觀看率 55.8% 不佳 漲粉率 35.7% 一般 受眾主要性別 女性 76% 受眾主要年齡 25-34 歲 7…" at bounding box center [448, 206] width 256 height 52
copy div "55.8%"
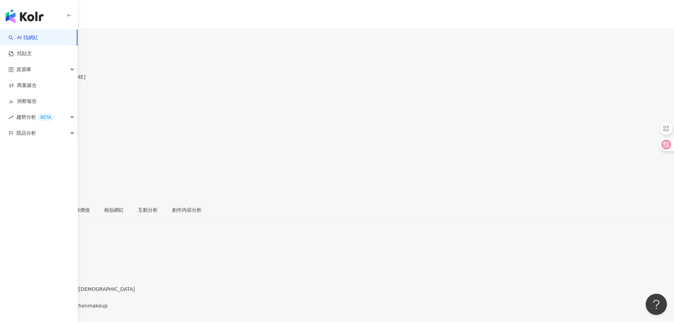
click at [225, 303] on div "彩妝師Sandy | sandychenmakeup https://www.instagram.com/sandychenmakeup/" at bounding box center [337, 318] width 674 height 30
click at [62, 309] on div "https://www.instagram.com/sandychenmakeup/" at bounding box center [34, 312] width 55 height 6
click at [62, 304] on div "[URL][DOMAIN_NAME]" at bounding box center [34, 307] width 55 height 6
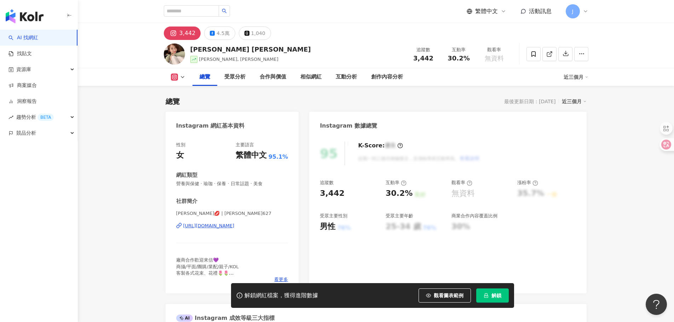
click at [235, 226] on div "https://www.instagram.com/ann_s.627/" at bounding box center [208, 226] width 51 height 6
click at [282, 278] on span "看更多" at bounding box center [281, 280] width 14 height 6
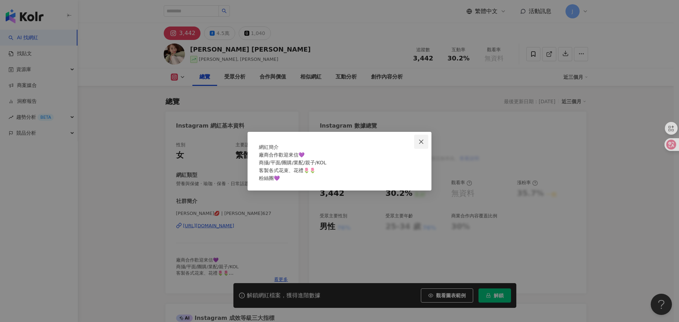
click at [423, 139] on icon "close" at bounding box center [421, 142] width 6 height 6
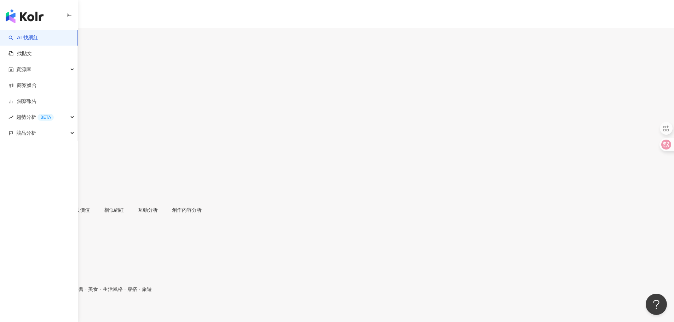
click at [62, 309] on div "[URL][DOMAIN_NAME]" at bounding box center [34, 312] width 55 height 6
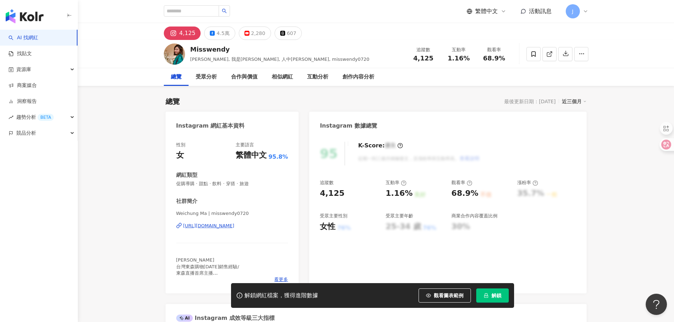
click at [235, 224] on div "[URL][DOMAIN_NAME]" at bounding box center [208, 226] width 51 height 6
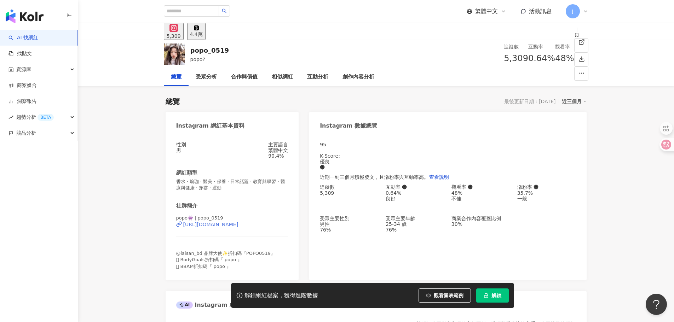
click at [233, 227] on div "https://www.instagram.com/popo_0519/" at bounding box center [210, 225] width 55 height 6
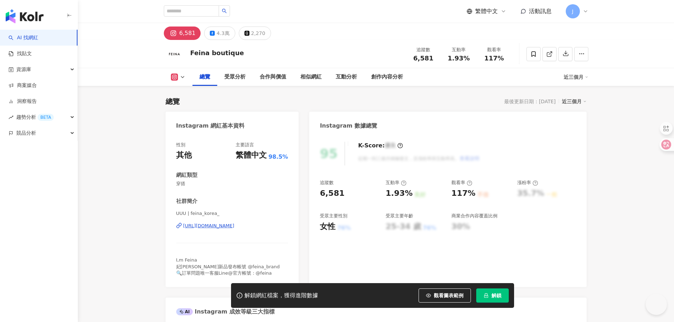
click at [235, 225] on div "https://www.instagram.com/feina_korea_/" at bounding box center [208, 226] width 51 height 6
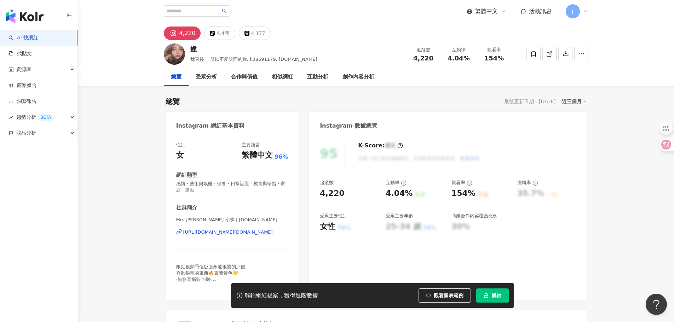
click at [245, 230] on div "https://www.instagram.com/butterfly.lu/" at bounding box center [227, 232] width 89 height 6
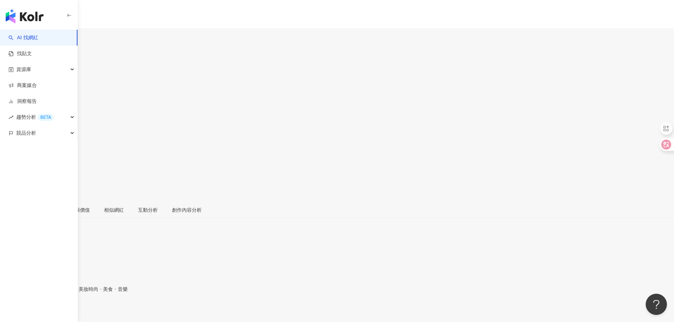
click at [62, 309] on div "https://www.instagram.com/hope_yanng/" at bounding box center [34, 312] width 55 height 6
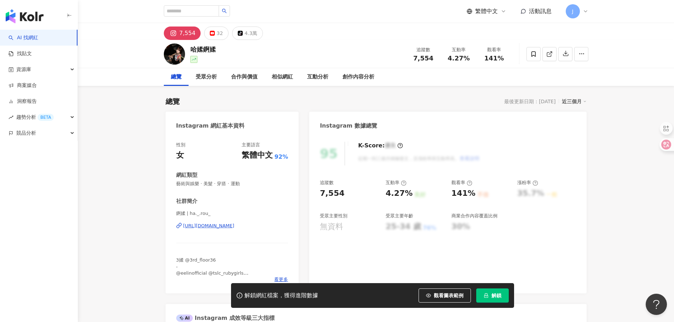
click at [235, 225] on div "https://www.instagram.com/ha._.rou_/" at bounding box center [208, 226] width 51 height 6
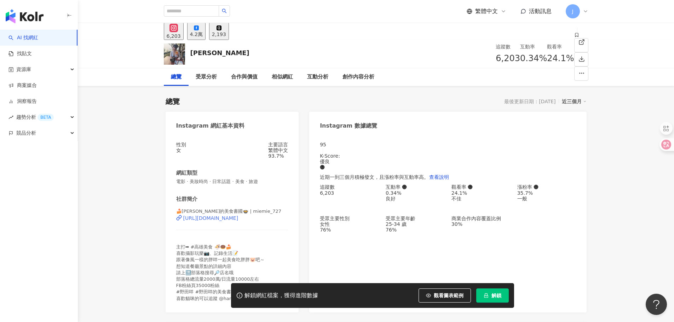
click at [231, 221] on div "https://www.instagram.com/miemie_727/" at bounding box center [210, 218] width 55 height 6
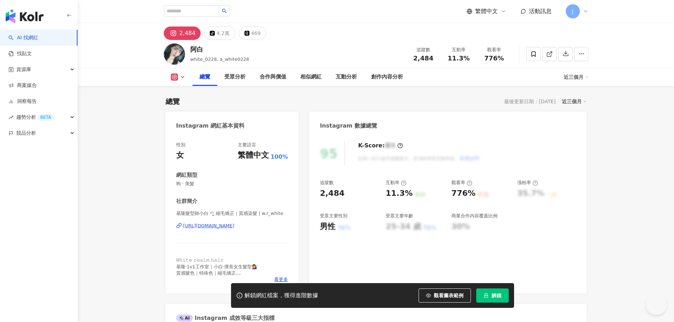
drag, startPoint x: 240, startPoint y: 226, endPoint x: 231, endPoint y: 225, distance: 8.6
click at [235, 226] on div "https://www.instagram.com/w.r_white/" at bounding box center [208, 226] width 51 height 6
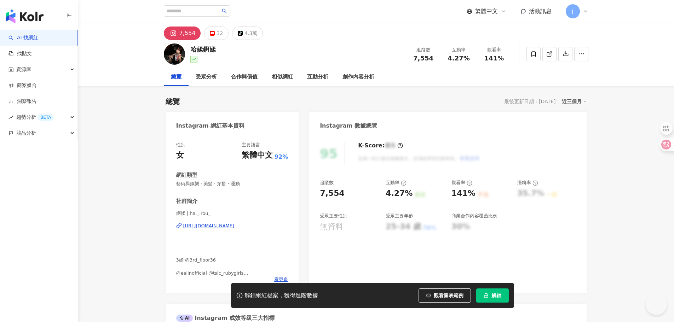
click at [235, 225] on div "https://www.instagram.com/ha._.rou_/" at bounding box center [208, 226] width 51 height 6
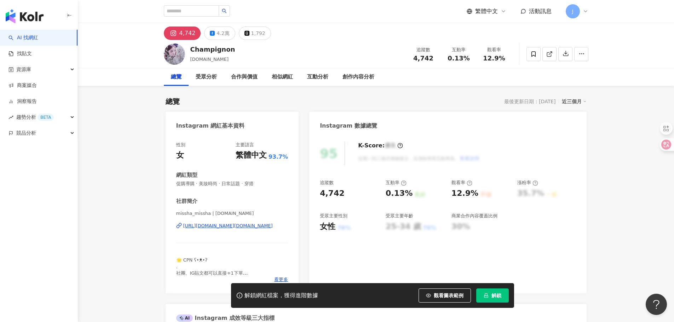
click at [239, 224] on div "https://www.instagram.com/champignon.tw/" at bounding box center [227, 226] width 89 height 6
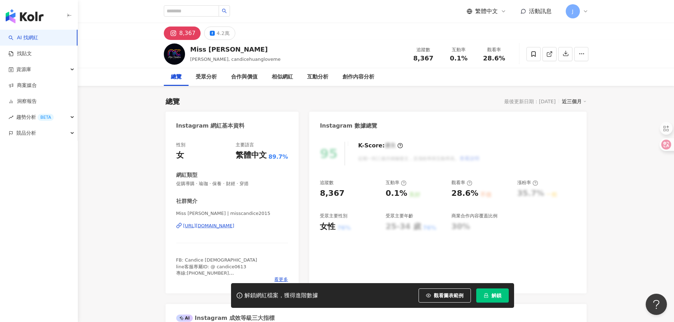
click at [235, 226] on div "https://www.instagram.com/misscandice2015/" at bounding box center [208, 226] width 51 height 6
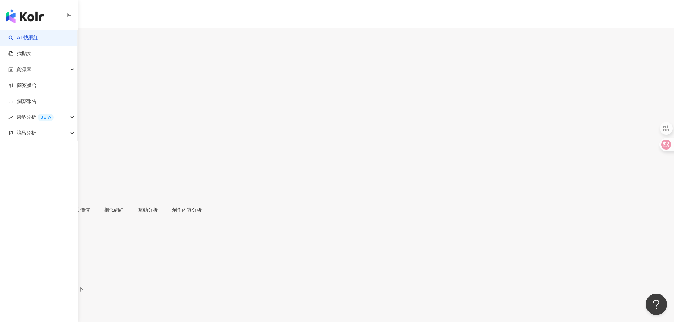
click at [62, 309] on div "https://www.instagram.com/__liwennn/" at bounding box center [34, 312] width 55 height 6
click at [62, 309] on div "https://www.instagram.com/cawaiimonkey/" at bounding box center [34, 312] width 55 height 6
click at [62, 309] on div "https://www.instagram.com/chwen0919/" at bounding box center [34, 312] width 55 height 6
click at [104, 304] on div "https://www.instagram.com/mini.pinpin/" at bounding box center [55, 307] width 97 height 6
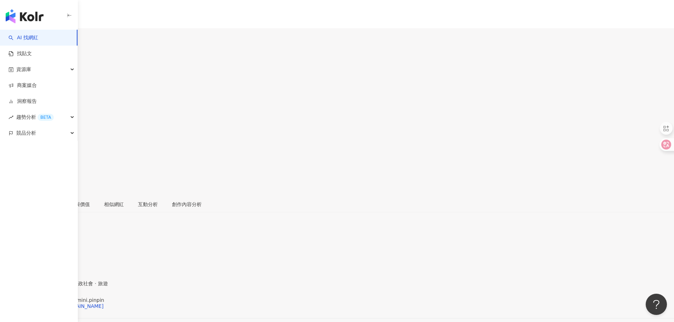
drag, startPoint x: 381, startPoint y: 193, endPoint x: 400, endPoint y: 195, distance: 18.9
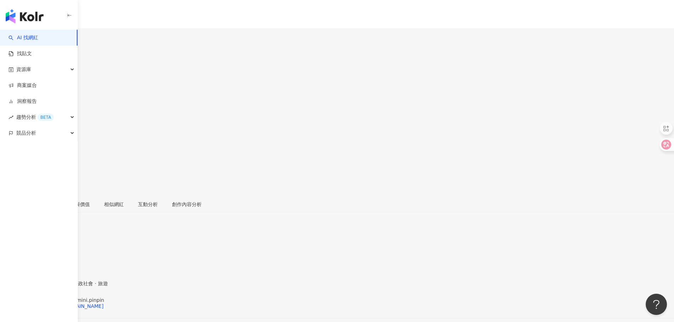
drag, startPoint x: 409, startPoint y: 195, endPoint x: 386, endPoint y: 195, distance: 22.6
copy div "0.96%"
drag, startPoint x: 451, startPoint y: 194, endPoint x: 468, endPoint y: 196, distance: 17.0
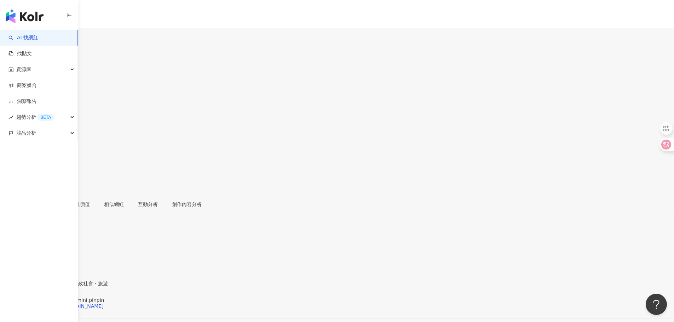
drag, startPoint x: 470, startPoint y: 193, endPoint x: 452, endPoint y: 193, distance: 17.7
copy div "279%"
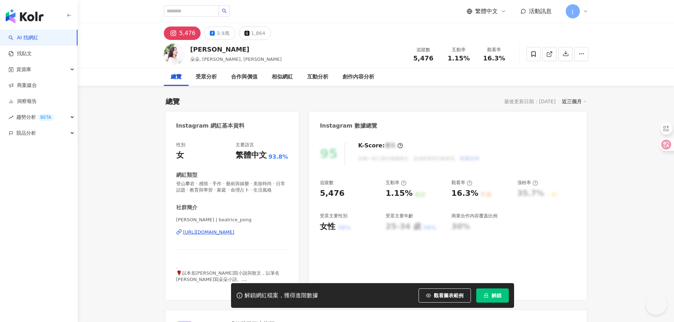
click at [235, 236] on div "https://www.instagram.com/beatrice_pong/" at bounding box center [208, 232] width 51 height 6
click at [240, 235] on div "彭樹君_朵朵 | beatrice_pong https://www.instagram.com/beatrice_pong/" at bounding box center [232, 237] width 112 height 41
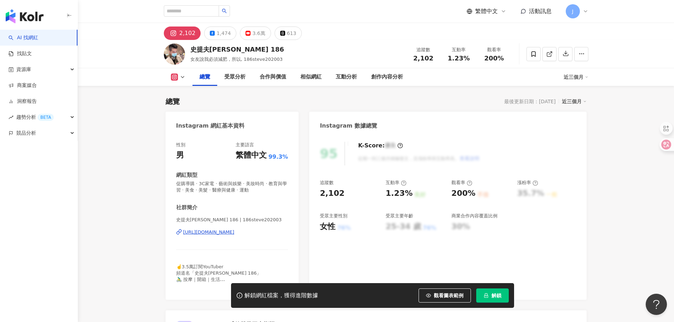
click at [235, 232] on div "[URL][DOMAIN_NAME]" at bounding box center [208, 232] width 51 height 6
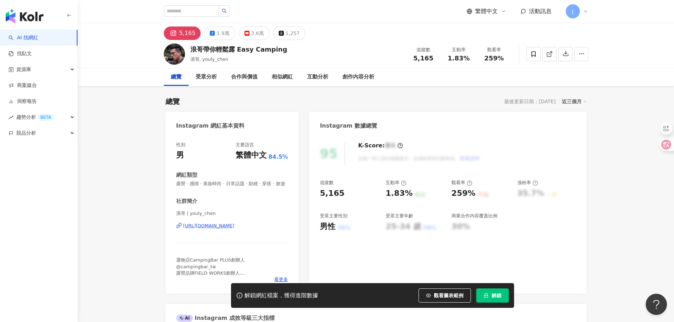
click at [235, 229] on div "[URL][DOMAIN_NAME]" at bounding box center [208, 226] width 51 height 6
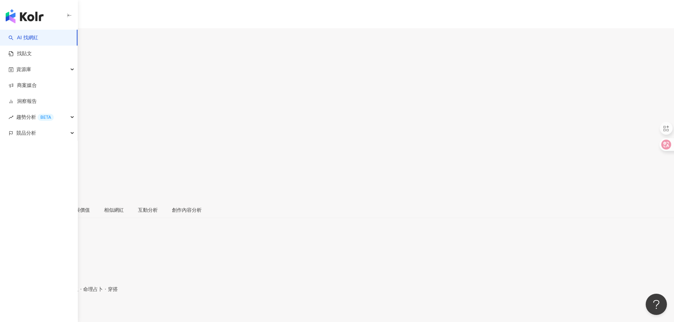
click at [62, 309] on div "https://www.instagram.com/janefuni/" at bounding box center [34, 312] width 55 height 6
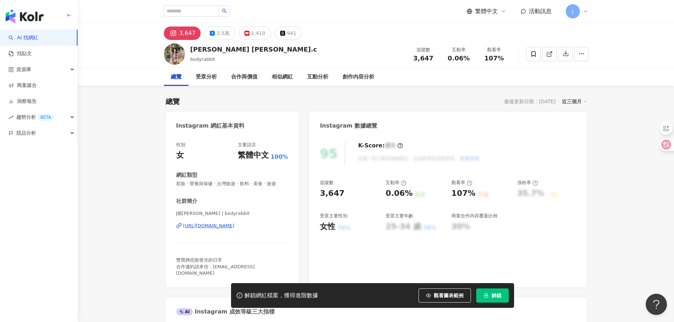
click at [235, 225] on div "https://www.instagram.com/bodyrabbit/" at bounding box center [208, 226] width 51 height 6
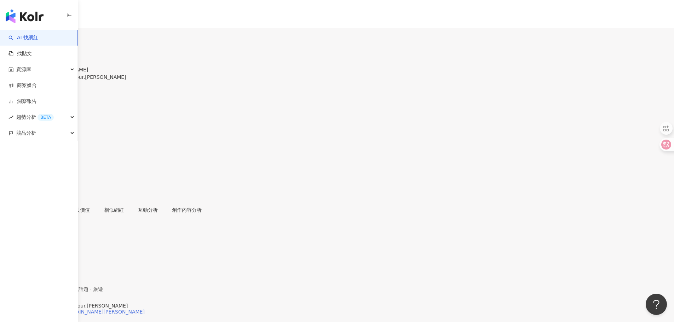
click at [145, 309] on div "https://www.instagram.com/bonjour.jerry/" at bounding box center [76, 312] width 138 height 6
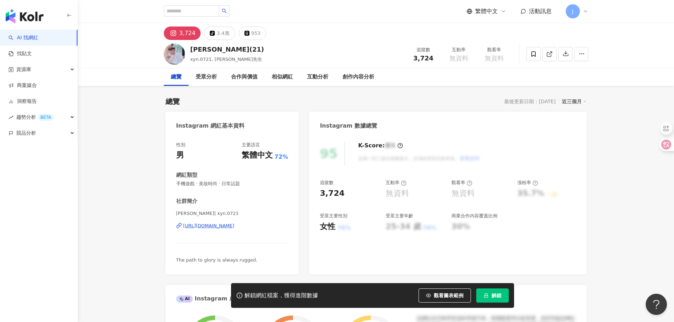
click at [235, 226] on div "https://www.instagram.com/xyn.0721/" at bounding box center [208, 226] width 51 height 6
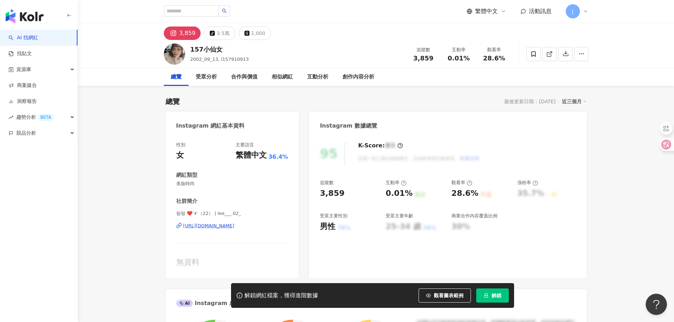
click at [227, 227] on div "[URL][DOMAIN_NAME]" at bounding box center [208, 226] width 51 height 6
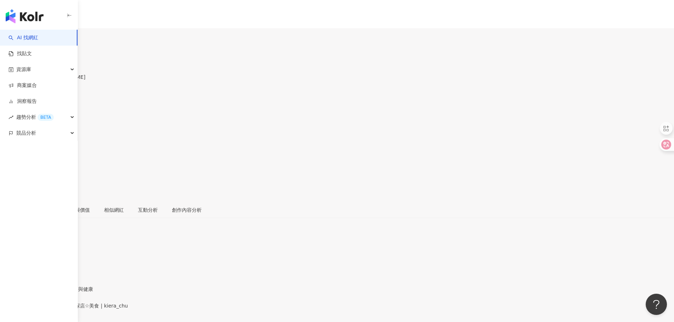
click at [62, 309] on div "https://www.instagram.com/kiera_chu/" at bounding box center [34, 312] width 55 height 6
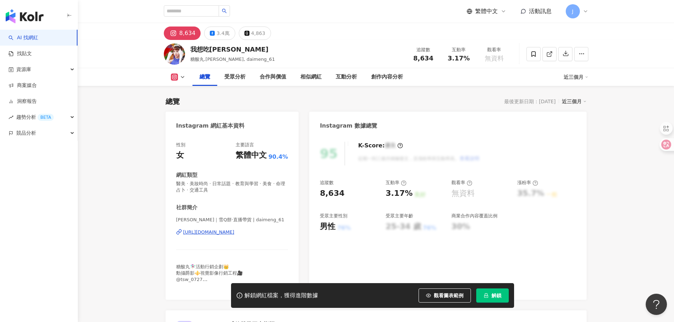
click at [235, 231] on div "https://www.instagram.com/daimeng_61/" at bounding box center [208, 232] width 51 height 6
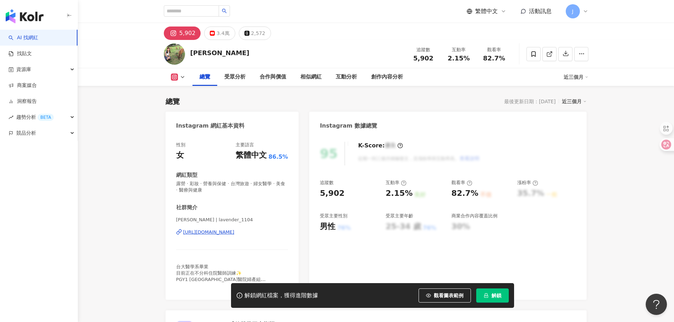
click at [235, 230] on div "https://www.instagram.com/lavender_1104/" at bounding box center [208, 232] width 51 height 6
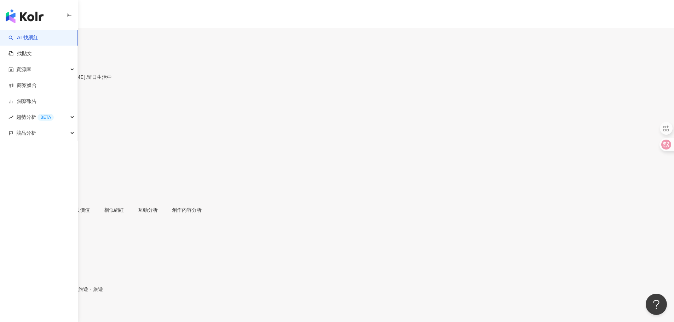
click at [62, 309] on div "https://www.instagram.com/eve711345/" at bounding box center [34, 312] width 55 height 6
click at [62, 309] on div "[URL][DOMAIN_NAME]" at bounding box center [34, 312] width 55 height 6
click at [62, 309] on div "https://www.instagram.com/tuanuu/" at bounding box center [34, 312] width 55 height 6
click at [62, 309] on div "[URL][DOMAIN_NAME]" at bounding box center [34, 312] width 55 height 6
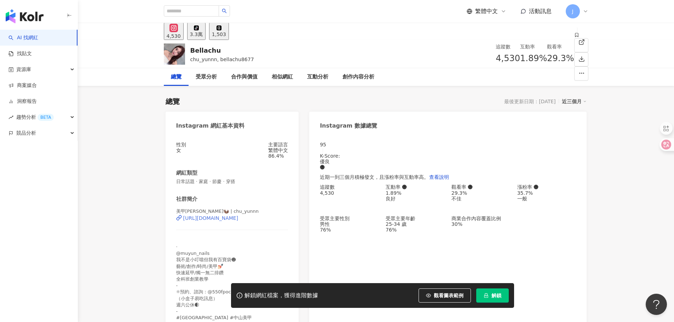
click at [230, 221] on div "https://www.instagram.com/chu_yunnn/" at bounding box center [210, 218] width 55 height 6
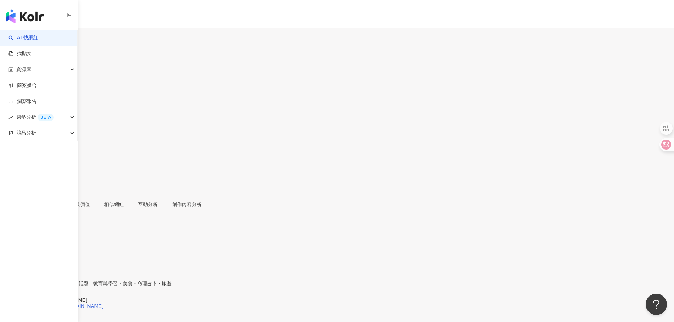
click at [104, 304] on div "https://www.instagram.com/iris77.tw/" at bounding box center [55, 307] width 97 height 6
drag, startPoint x: 382, startPoint y: 193, endPoint x: 405, endPoint y: 195, distance: 23.0
copy div "1.42%"
drag, startPoint x: 449, startPoint y: 194, endPoint x: 472, endPoint y: 196, distance: 22.4
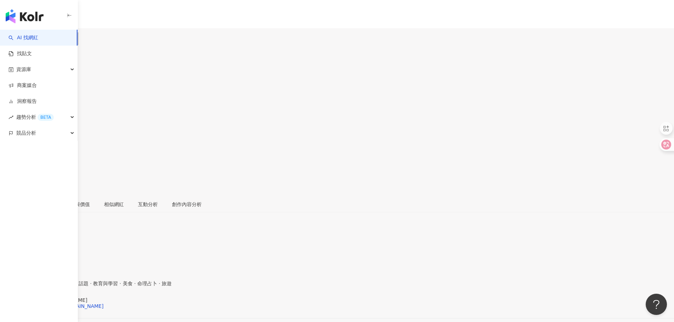
copy div "94.1%"
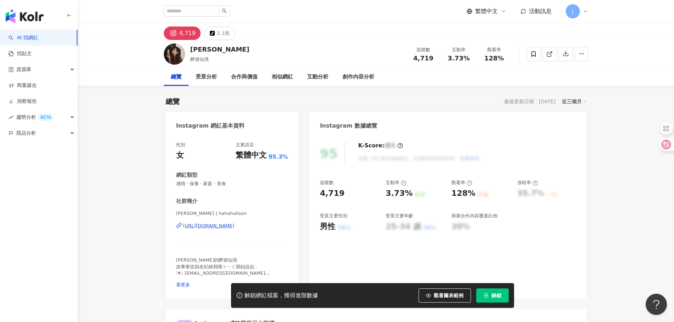
click at [235, 228] on div "[URL][DOMAIN_NAME]" at bounding box center [208, 226] width 51 height 6
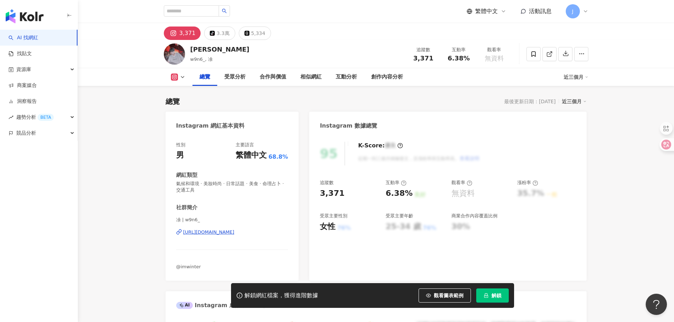
click at [234, 230] on div "https://www.instagram.com/w9n6_/" at bounding box center [208, 232] width 51 height 6
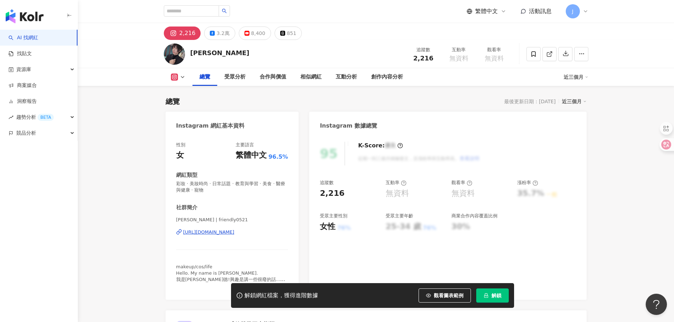
click at [235, 232] on div "https://www.instagram.com/friendly0521/" at bounding box center [208, 232] width 51 height 6
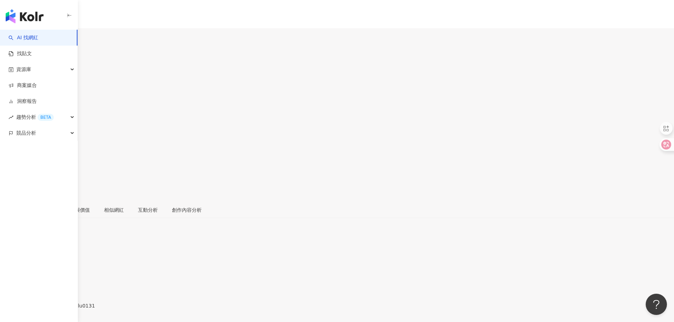
click at [62, 309] on div "https://www.instagram.com/debbylu0131/" at bounding box center [34, 312] width 55 height 6
click at [62, 304] on div "[URL][DOMAIN_NAME]" at bounding box center [34, 307] width 55 height 6
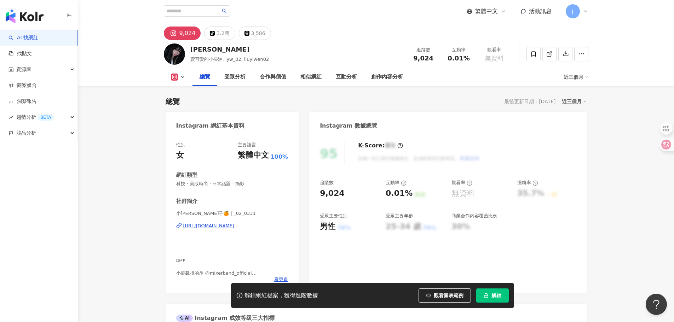
click at [219, 226] on div "https://www.instagram.com/_02_0331/" at bounding box center [208, 226] width 51 height 6
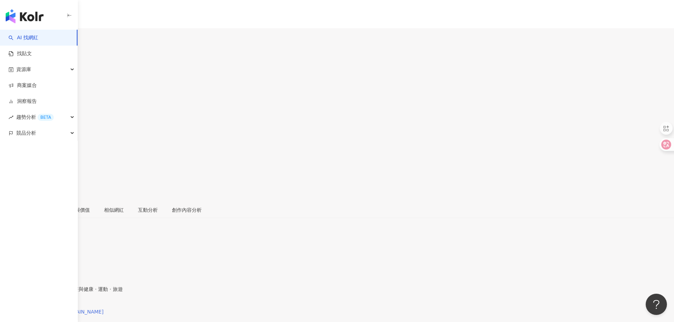
click at [104, 309] on div "https://www.instagram.com/eat.zhen/" at bounding box center [55, 312] width 97 height 6
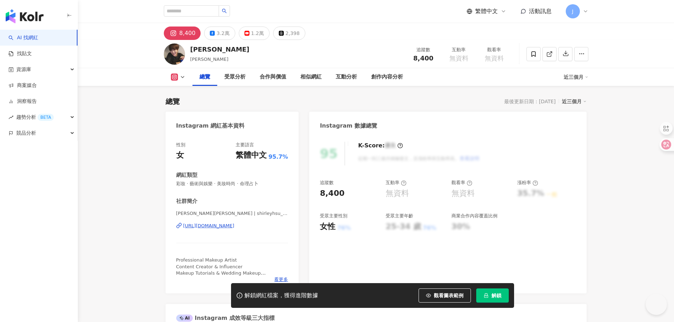
click at [235, 225] on div "[URL][DOMAIN_NAME]" at bounding box center [208, 226] width 51 height 6
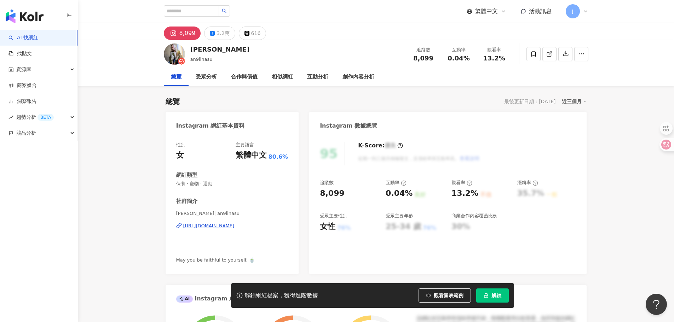
drag, startPoint x: 248, startPoint y: 226, endPoint x: 247, endPoint y: 216, distance: 9.6
click at [235, 226] on div "https://www.instagram.com/an9linasu/" at bounding box center [208, 226] width 51 height 6
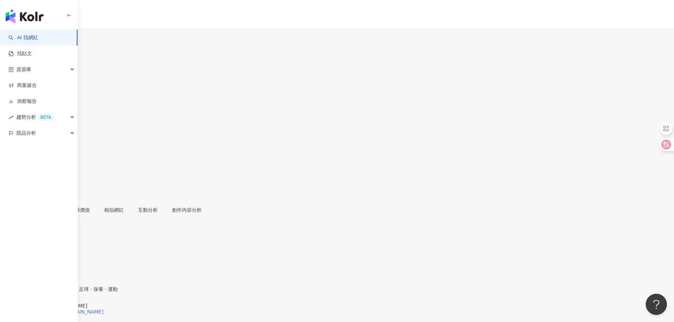
click at [104, 309] on div "https://www.instagram.com/chang.yichi.tw/" at bounding box center [55, 312] width 97 height 6
click at [62, 304] on div "[URL][DOMAIN_NAME]" at bounding box center [34, 307] width 55 height 6
click at [62, 309] on div "https://www.instagram.com/selenawawa/" at bounding box center [34, 312] width 55 height 6
click at [235, 303] on div "詹娃娃 Selena | selenawawa https://www.instagram.com/selenawawa/" at bounding box center [337, 318] width 674 height 30
click at [62, 309] on div "https://www.instagram.com/selenawawa/" at bounding box center [34, 312] width 55 height 6
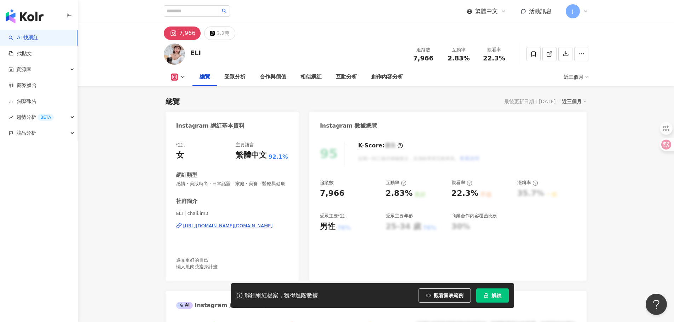
click at [231, 229] on div "[URL][DOMAIN_NAME][DOMAIN_NAME]" at bounding box center [227, 226] width 89 height 6
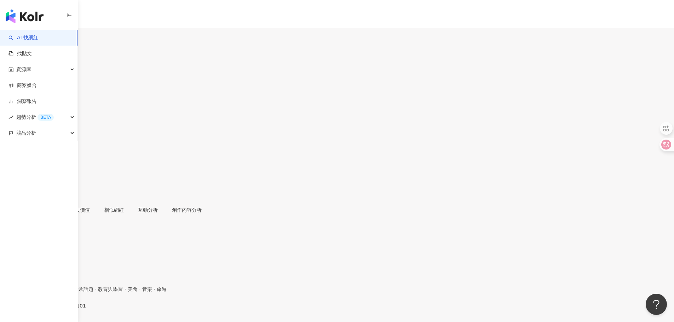
click at [62, 309] on div "https://www.instagram.com/gloriawang1101/" at bounding box center [34, 312] width 55 height 6
click at [62, 309] on div "https://www.instagram.com/big_eyes_1208/" at bounding box center [34, 312] width 55 height 6
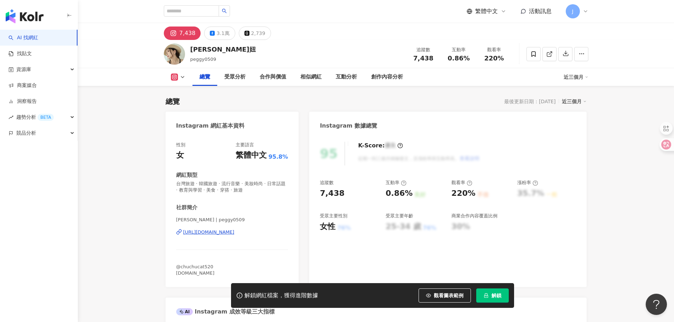
click at [235, 233] on div "https://www.instagram.com/peggy0509/" at bounding box center [208, 232] width 51 height 6
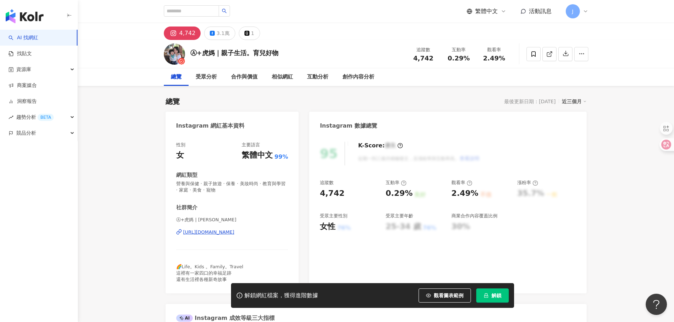
click at [235, 233] on div "https://www.instagram.com/emma_w_kids/" at bounding box center [208, 232] width 51 height 6
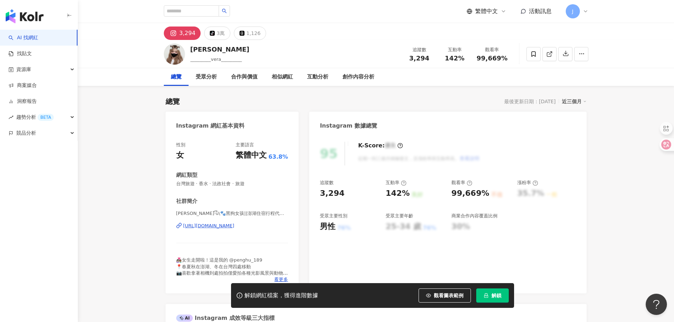
click at [226, 226] on div "[URL][DOMAIN_NAME]" at bounding box center [208, 226] width 51 height 6
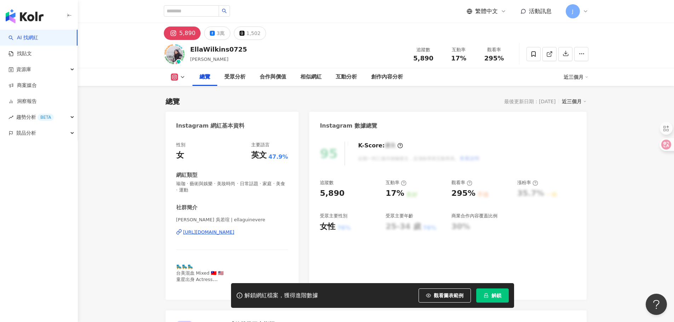
click at [235, 232] on div "[URL][DOMAIN_NAME]" at bounding box center [208, 232] width 51 height 6
click at [234, 232] on div "https://www.instagram.com/ellaguinevere/" at bounding box center [208, 232] width 51 height 6
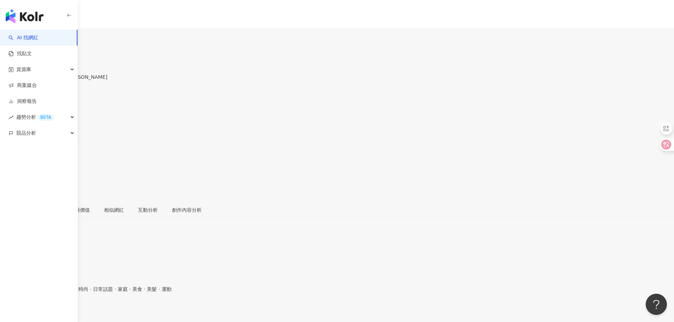
click at [62, 309] on div "https://www.instagram.com/dd_9191/" at bounding box center [34, 312] width 55 height 6
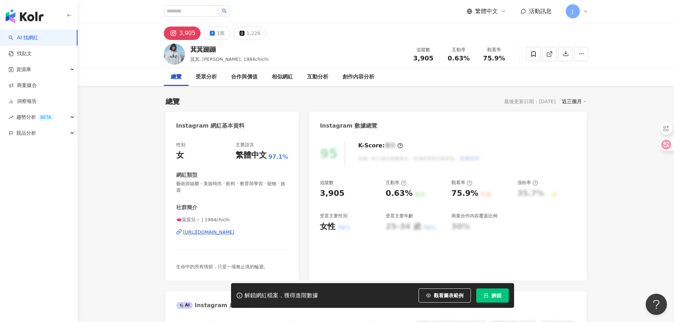
click at [235, 233] on div "https://www.instagram.com/1984chichi/" at bounding box center [208, 232] width 51 height 6
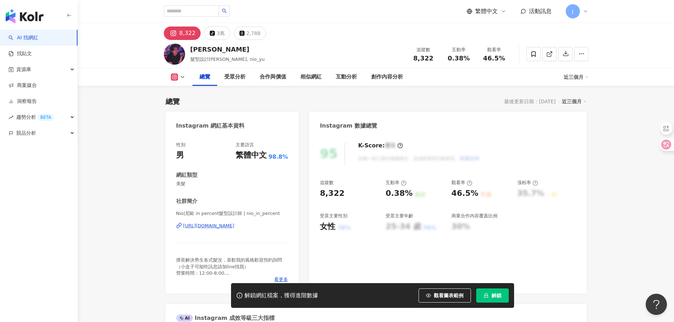
click at [231, 226] on div "https://www.instagram.com/nio_in_percent/" at bounding box center [208, 226] width 51 height 6
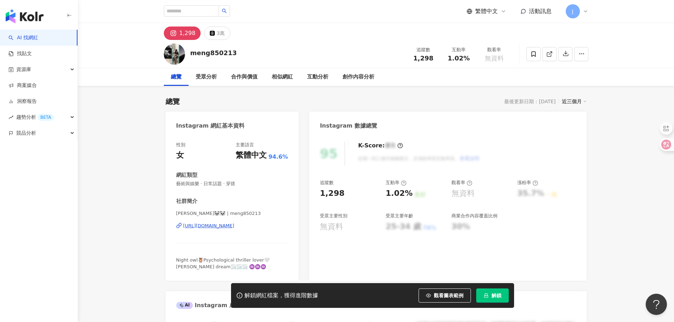
click at [235, 227] on div "[URL][DOMAIN_NAME]" at bounding box center [208, 226] width 51 height 6
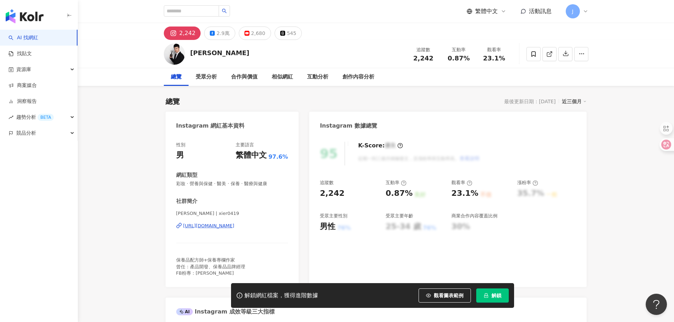
click at [235, 227] on div "https://www.instagram.com/xier0419/" at bounding box center [208, 226] width 51 height 6
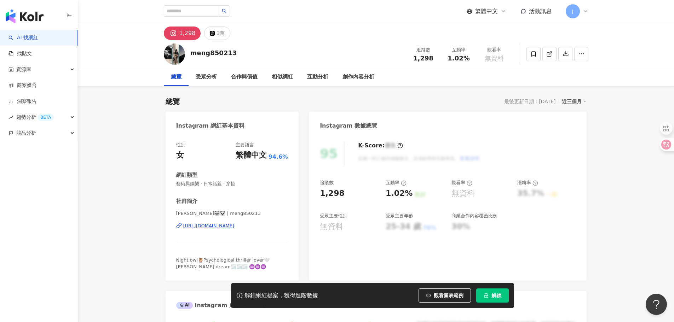
click at [225, 226] on div "https://www.instagram.com/meng850213/" at bounding box center [208, 226] width 51 height 6
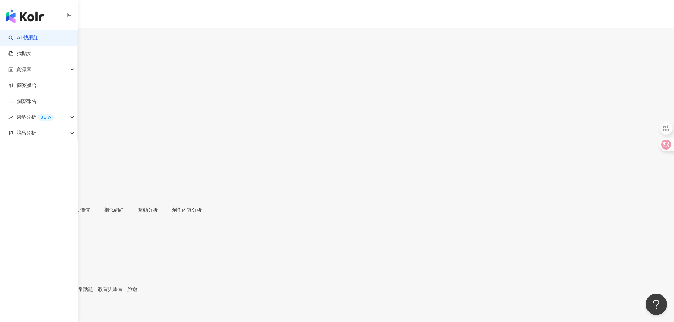
click at [62, 309] on div "https://www.instagram.com/shiudian/" at bounding box center [34, 312] width 55 height 6
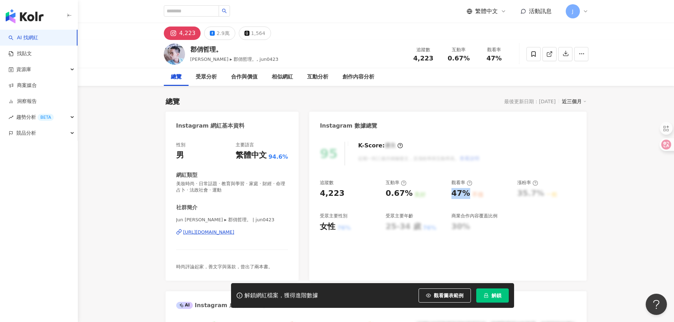
drag, startPoint x: 456, startPoint y: 196, endPoint x: 467, endPoint y: 196, distance: 11.0
click at [467, 196] on div "47%" at bounding box center [460, 193] width 19 height 11
click at [235, 234] on div "https://www.instagram.com/jun0423/" at bounding box center [208, 232] width 51 height 6
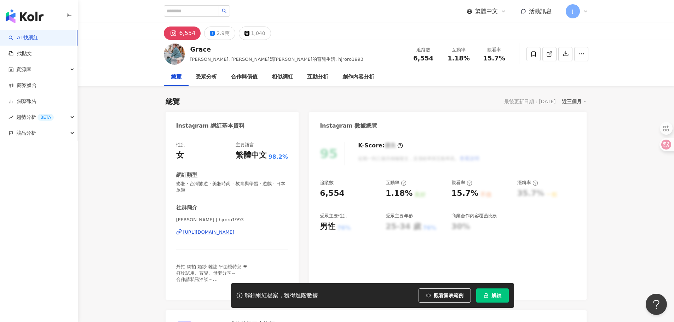
click at [235, 232] on div "https://www.instagram.com/hjroro1993/" at bounding box center [208, 232] width 51 height 6
drag, startPoint x: 394, startPoint y: 197, endPoint x: 408, endPoint y: 198, distance: 13.2
click at [408, 198] on div "追蹤數 6,554 互動率 1.18% 良好 觀看率 15.7% 不佳 漲粉率 35.7% 一般 受眾主要性別 男性 76% 受眾主要年齡 25-34 歲 7…" at bounding box center [448, 206] width 256 height 52
copy div "1.18%"
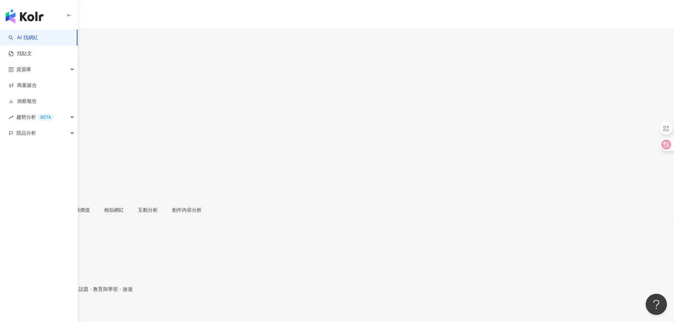
click at [62, 309] on div "[URL][DOMAIN_NAME]" at bounding box center [34, 312] width 55 height 6
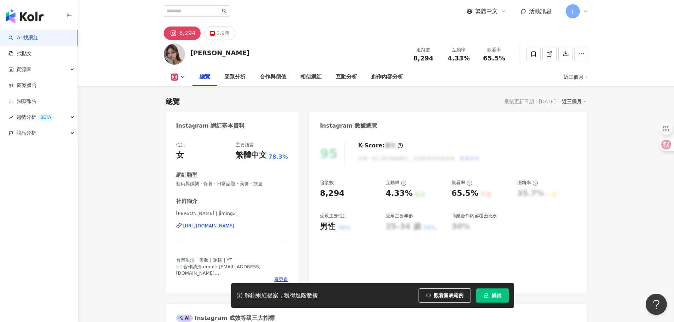
click at [216, 226] on div "https://www.instagram.com/jiming2_/" at bounding box center [208, 226] width 51 height 6
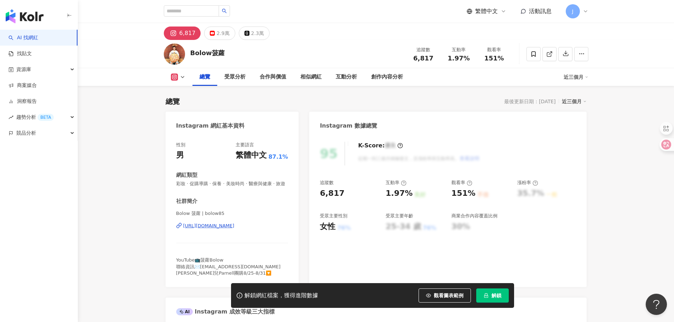
drag, startPoint x: 231, startPoint y: 233, endPoint x: 241, endPoint y: 231, distance: 9.4
click at [231, 229] on div "https://www.instagram.com/bolow85/" at bounding box center [208, 226] width 51 height 6
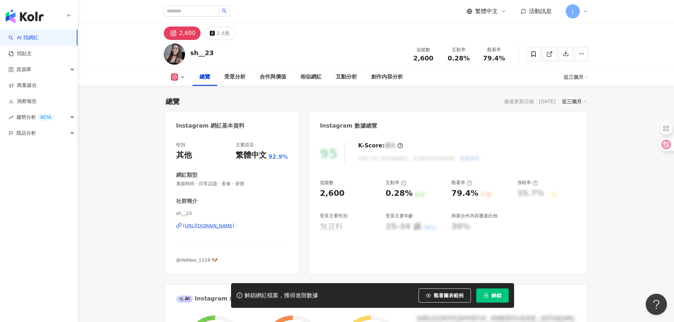
click at [233, 226] on div "[URL][DOMAIN_NAME]" at bounding box center [208, 226] width 51 height 6
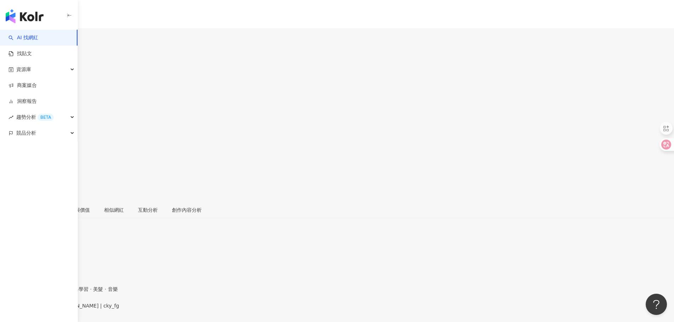
click at [62, 309] on div "https://www.instagram.com/cky_fg/" at bounding box center [34, 312] width 55 height 6
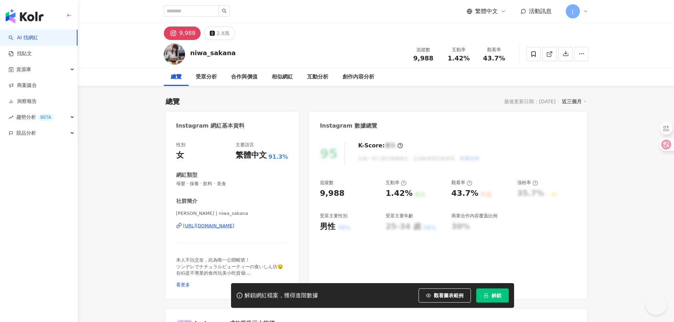
drag, startPoint x: 311, startPoint y: 95, endPoint x: 238, endPoint y: 226, distance: 149.9
click at [237, 221] on div "Niwa Sakana | niwa_sakana https://www.instagram.com/niwa_sakana/" at bounding box center [232, 230] width 112 height 41
click at [235, 226] on div "https://www.instagram.com/niwa_sakana/" at bounding box center [208, 226] width 51 height 6
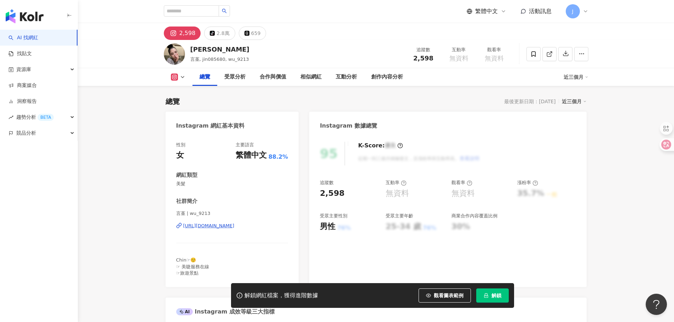
click at [228, 224] on div "[URL][DOMAIN_NAME]" at bounding box center [208, 226] width 51 height 6
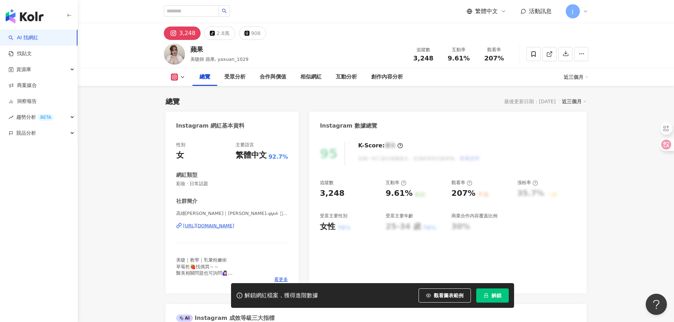
click at [235, 226] on div "https://www.instagram.com/yaxuan_1029/" at bounding box center [208, 226] width 51 height 6
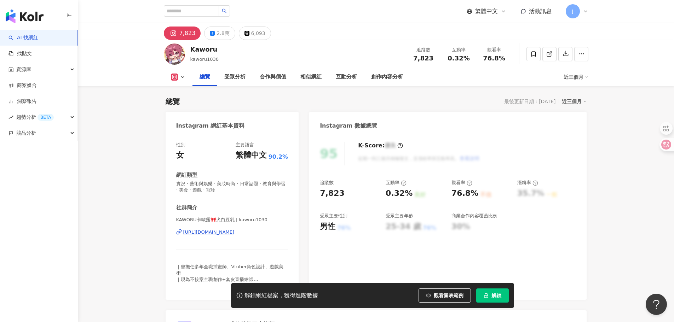
click at [233, 232] on div "https://www.instagram.com/kaworu1030/" at bounding box center [208, 232] width 51 height 6
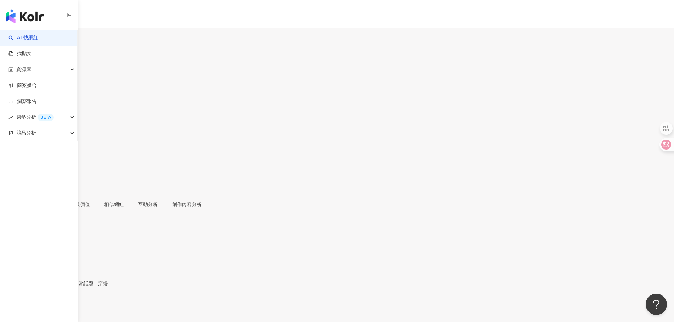
click at [62, 304] on div "[URL][DOMAIN_NAME]" at bounding box center [34, 307] width 55 height 6
click at [62, 309] on div "https://www.instagram.com/_wanwannn__/" at bounding box center [34, 312] width 55 height 6
drag, startPoint x: 256, startPoint y: 229, endPoint x: 323, endPoint y: 249, distance: 70.3
click at [62, 309] on div "https://www.instagram.com/kitty920718/" at bounding box center [34, 312] width 55 height 6
click at [62, 309] on div "[URL][DOMAIN_NAME]" at bounding box center [34, 312] width 55 height 6
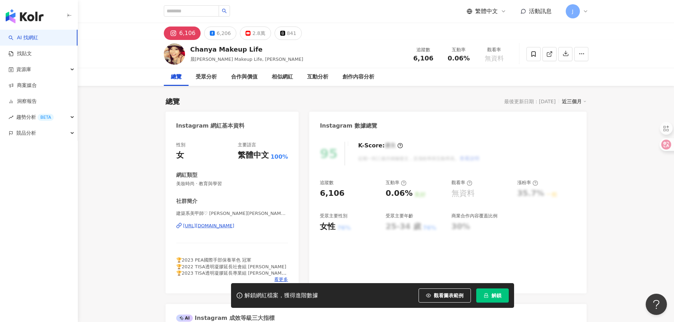
click at [235, 225] on div "https://www.instagram.com/jessica_nail_nail/" at bounding box center [208, 226] width 51 height 6
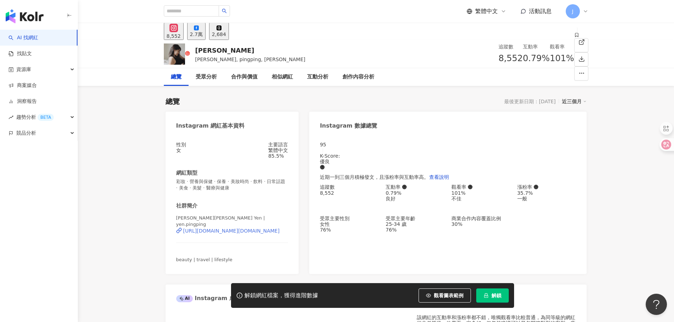
click at [253, 233] on div "https://www.instagram.com/yen.pingping/" at bounding box center [231, 231] width 97 height 6
drag, startPoint x: 456, startPoint y: 193, endPoint x: 474, endPoint y: 194, distance: 18.1
click at [474, 194] on div "101% 不佳" at bounding box center [480, 195] width 59 height 11
click at [406, 195] on div "0.79%" at bounding box center [415, 193] width 59 height 6
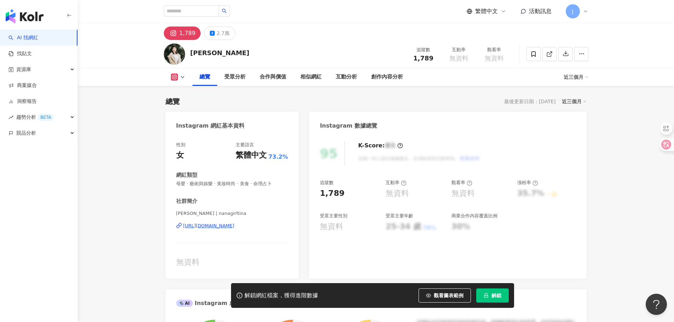
click at [235, 229] on div "https://www.instagram.com/nanagirltina/" at bounding box center [208, 226] width 51 height 6
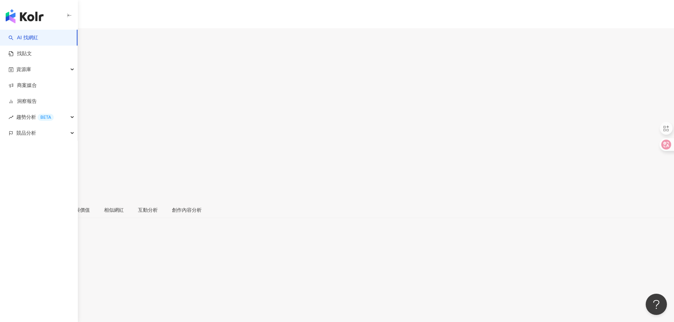
click at [62, 309] on div "https://www.instagram.com/yj._.0821/" at bounding box center [34, 312] width 55 height 6
click at [238, 303] on div "𝘚𝘢𝘳𝘪𝘯𝘢 小萬 | sarina_wan https://www.instagram.com/sarina_wan/" at bounding box center [337, 318] width 674 height 30
click at [62, 309] on div "https://www.instagram.com/sarina_wan/" at bounding box center [34, 312] width 55 height 6
drag, startPoint x: 386, startPoint y: 192, endPoint x: 409, endPoint y: 194, distance: 22.3
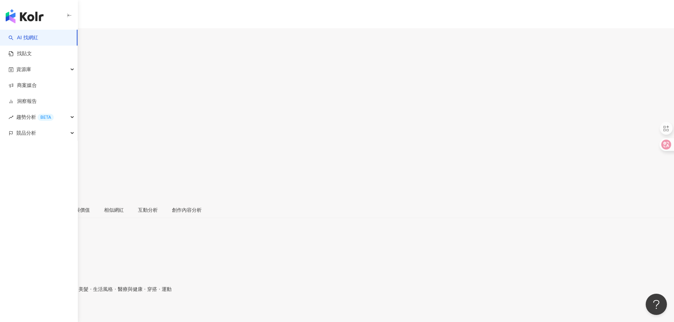
copy div "0.69%"
copy div "36%"
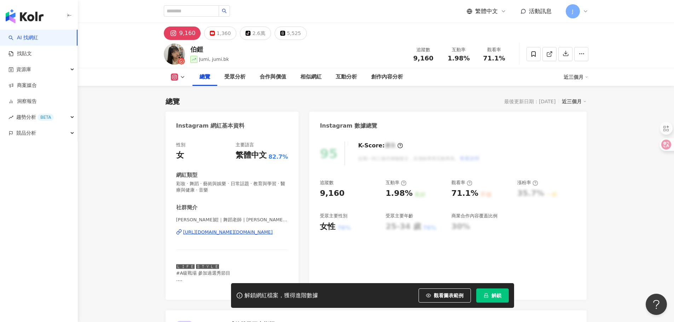
click at [230, 231] on div "https://www.instagram.com/jumi.bk/" at bounding box center [227, 232] width 89 height 6
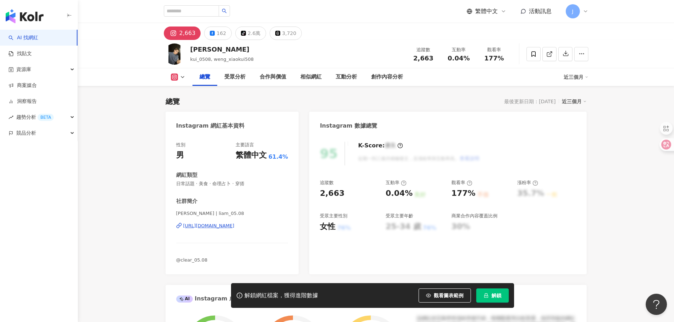
click at [235, 226] on div "[URL][DOMAIN_NAME]" at bounding box center [208, 226] width 51 height 6
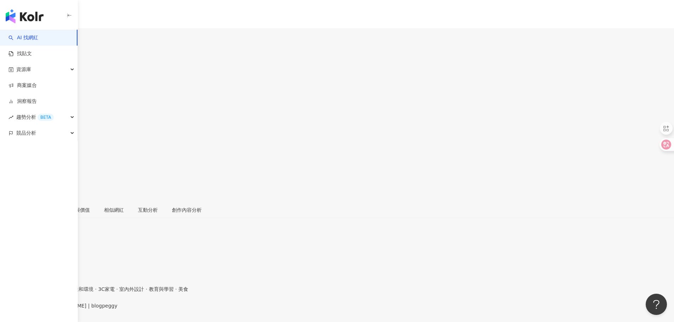
click at [62, 309] on div "https://www.instagram.com/blogpeggy/" at bounding box center [34, 312] width 55 height 6
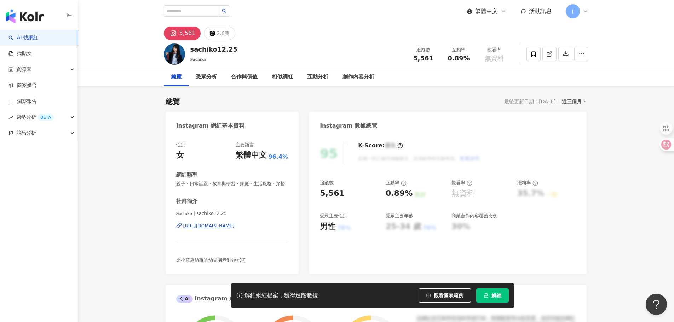
drag, startPoint x: 250, startPoint y: 234, endPoint x: 268, endPoint y: 234, distance: 18.4
click at [235, 229] on div "https://www.instagram.com/sachiko12.25/" at bounding box center [208, 226] width 51 height 6
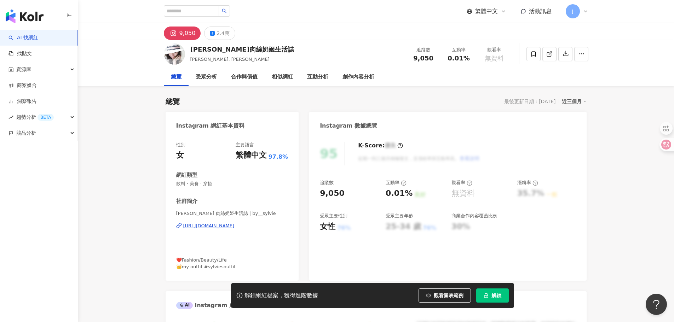
click at [235, 224] on div "https://www.instagram.com/by__sylvie/" at bounding box center [208, 226] width 51 height 6
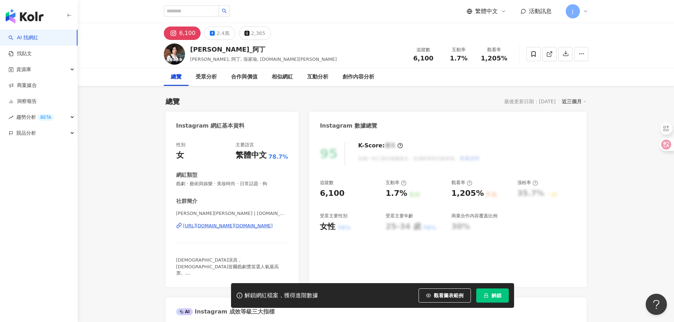
click at [232, 224] on div "https://www.instagram.com/dingju.wang/" at bounding box center [227, 226] width 89 height 6
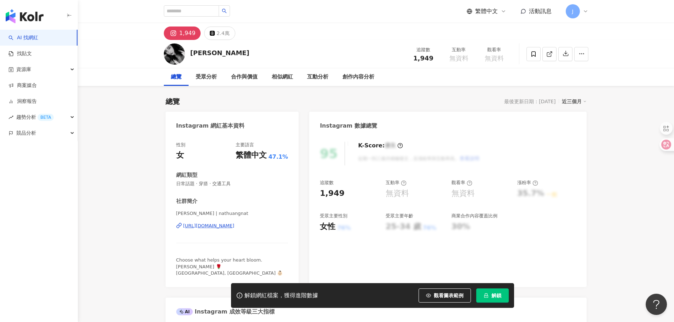
click at [235, 229] on div "https://www.instagram.com/nathuangnat/" at bounding box center [208, 226] width 51 height 6
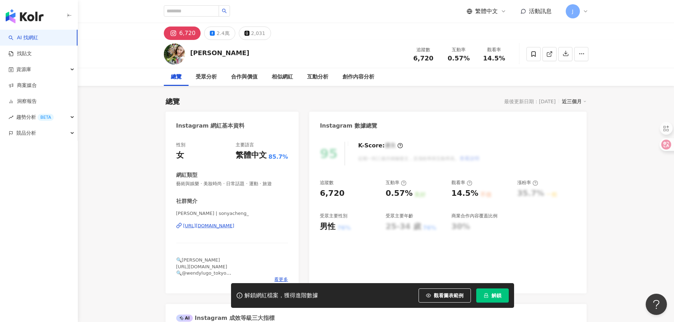
click at [233, 226] on div "https://www.instagram.com/sonyacheng_/" at bounding box center [208, 226] width 51 height 6
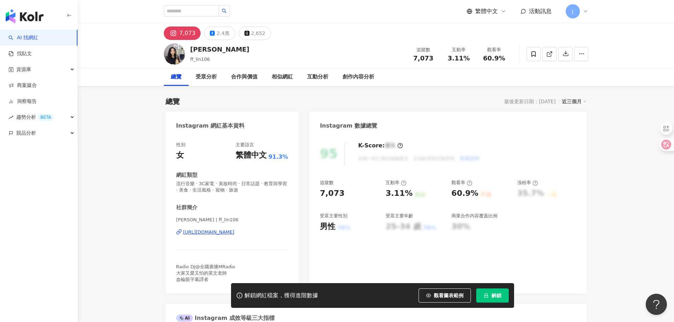
click at [235, 232] on div "https://www.instagram.com/ff_lin106/" at bounding box center [208, 232] width 51 height 6
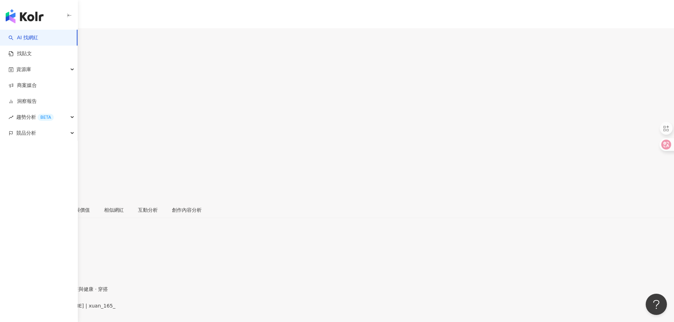
click at [62, 309] on div "https://www.instagram.com/xuan_165_/" at bounding box center [34, 312] width 55 height 6
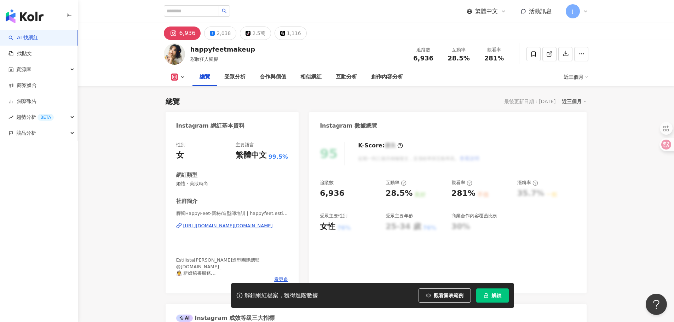
click at [223, 229] on div "https://www.instagram.com/happyfeet.estilista/" at bounding box center [227, 226] width 89 height 6
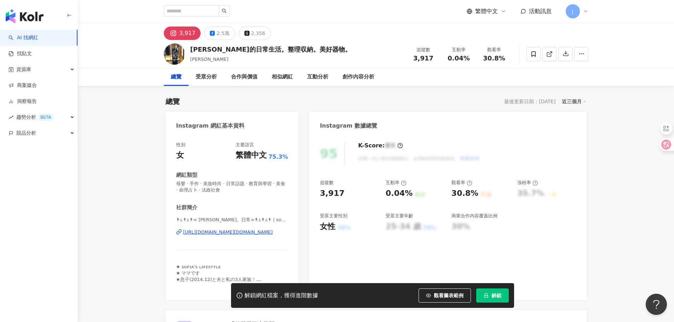
drag, startPoint x: 237, startPoint y: 230, endPoint x: 241, endPoint y: 230, distance: 3.9
click at [237, 230] on div "https://www.instagram.com/soooooo.sofia/" at bounding box center [227, 232] width 89 height 6
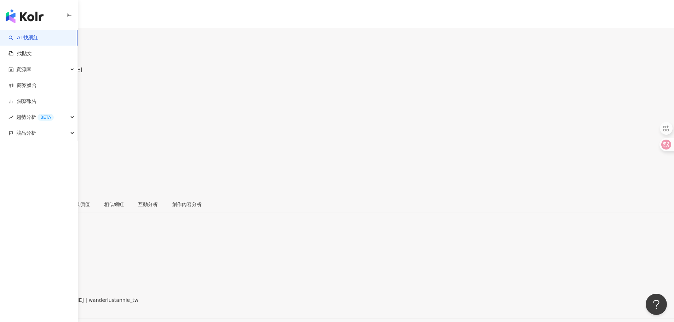
click at [62, 304] on div "https://www.instagram.com/wanderlustannie_tw/" at bounding box center [34, 307] width 55 height 6
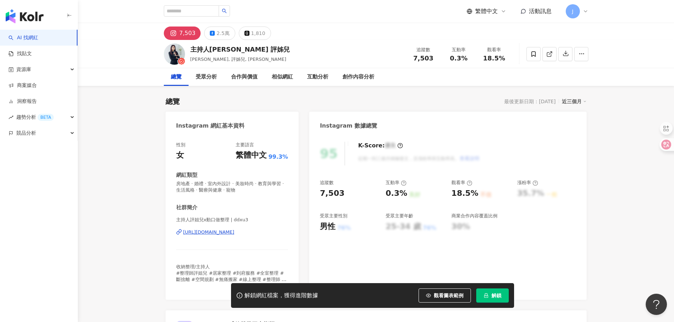
click at [233, 231] on div "https://www.instagram.com/ddxu3/" at bounding box center [208, 232] width 51 height 6
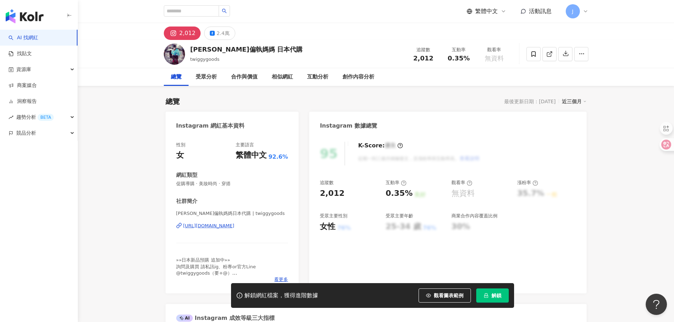
click at [235, 227] on div "https://www.instagram.com/twiggygoods/" at bounding box center [208, 226] width 51 height 6
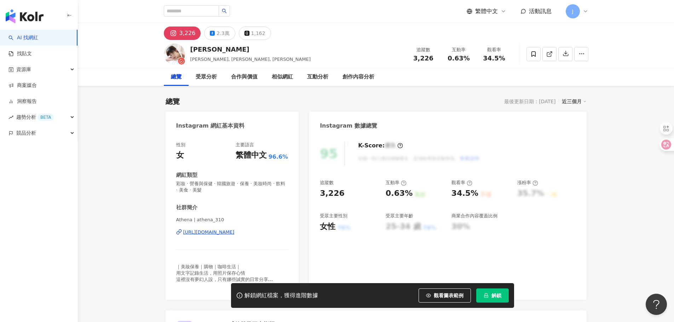
click at [235, 232] on div "https://www.instagram.com/athena_310/" at bounding box center [208, 232] width 51 height 6
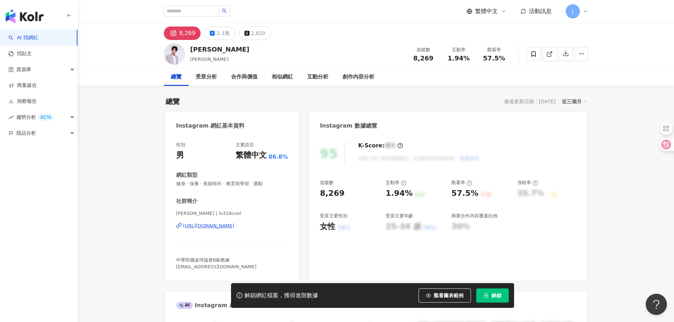
click at [235, 227] on div "https://www.instagram.com/lo318cool/" at bounding box center [208, 226] width 51 height 6
drag, startPoint x: 382, startPoint y: 192, endPoint x: 407, endPoint y: 194, distance: 25.2
click at [407, 194] on div "追蹤數 8,269 互動率 1.94% 良好 觀看率 57.5% 不佳 漲粉率 35.7% 一般 受眾主要性別 女性 76% 受眾主要年齡 25-34 歲 7…" at bounding box center [448, 206] width 256 height 52
drag, startPoint x: 452, startPoint y: 192, endPoint x: 618, endPoint y: 210, distance: 166.9
click at [476, 193] on div "57.5% 不佳" at bounding box center [480, 193] width 59 height 11
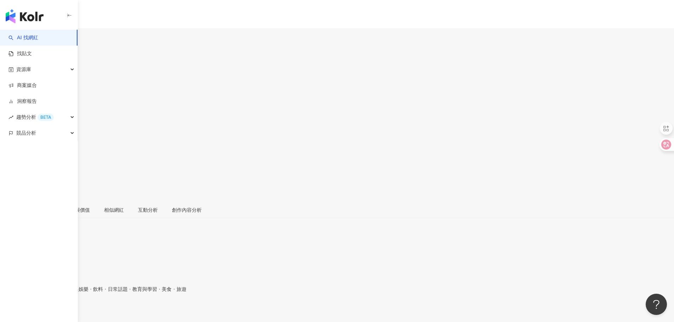
click at [62, 309] on div "https://www.instagram.com/mymilly_liu/" at bounding box center [34, 312] width 55 height 6
click at [62, 309] on div "[URL][DOMAIN_NAME]" at bounding box center [34, 312] width 55 height 6
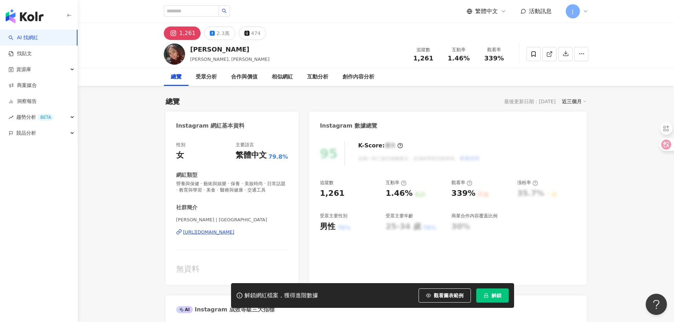
click at [235, 230] on div "https://www.instagram.com/singgerliu/" at bounding box center [208, 232] width 51 height 6
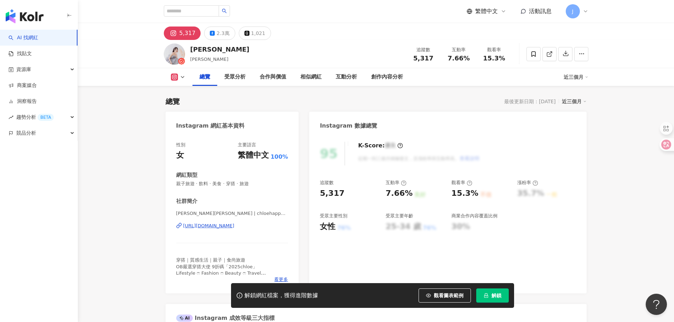
click at [235, 226] on div "https://www.instagram.com/chloehappylife/" at bounding box center [208, 226] width 51 height 6
drag, startPoint x: 400, startPoint y: 194, endPoint x: 408, endPoint y: 195, distance: 8.1
click at [408, 195] on div "追蹤數 5,317 互動率 7.66% 良好 觀看率 15.3% 不佳 漲粉率 35.7% 一般 受眾主要性別 女性 76% 受眾主要年齡 25-34 歲 7…" at bounding box center [448, 206] width 256 height 52
copy div "7.66%"
drag, startPoint x: 453, startPoint y: 194, endPoint x: 476, endPoint y: 196, distance: 23.1
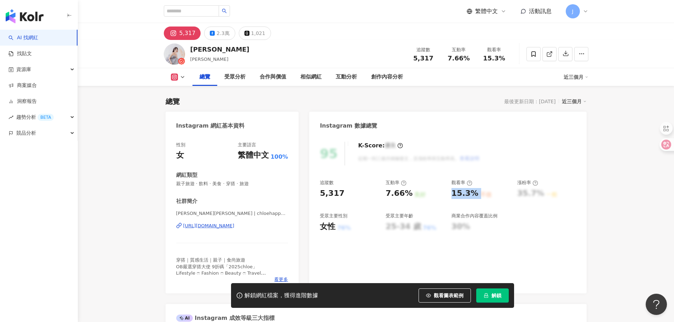
click at [476, 196] on div "15.3% 不佳" at bounding box center [480, 193] width 59 height 11
copy div "15.3% 不佳"
click at [399, 147] on div "K-Score : 優良 近期一到三個月積極發文，且漲粉率與互動率高。 查看說明" at bounding box center [415, 154] width 129 height 24
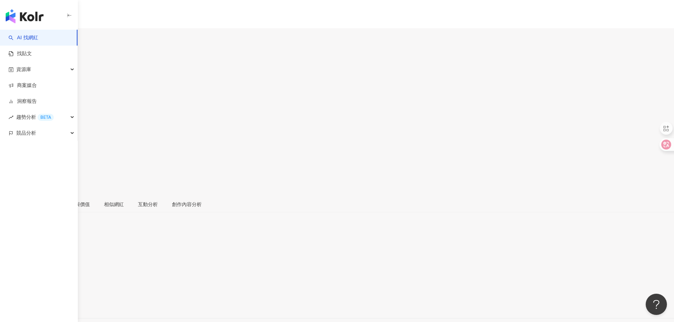
click at [62, 304] on div "[URL][DOMAIN_NAME]" at bounding box center [34, 307] width 55 height 6
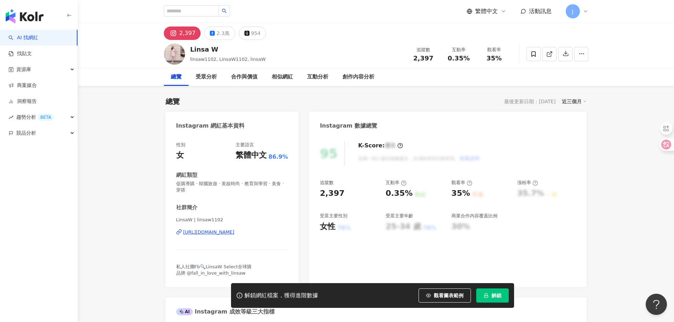
drag, startPoint x: 0, startPoint y: 0, endPoint x: 244, endPoint y: 234, distance: 338.0
click at [235, 234] on div "https://www.instagram.com/linsaw1102/" at bounding box center [208, 232] width 51 height 6
click at [223, 233] on div "https://www.instagram.com/blair1530/" at bounding box center [208, 232] width 51 height 6
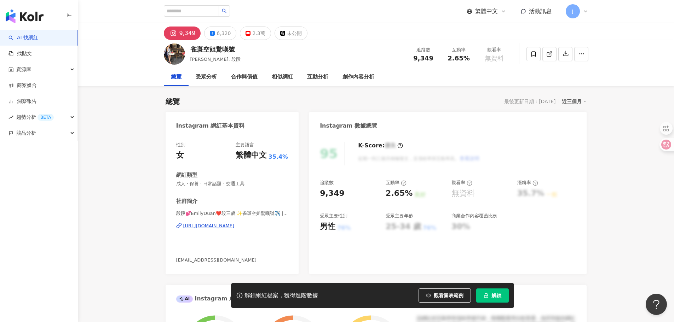
click at [232, 224] on div "https://www.instagram.com/eminiduan/" at bounding box center [208, 226] width 51 height 6
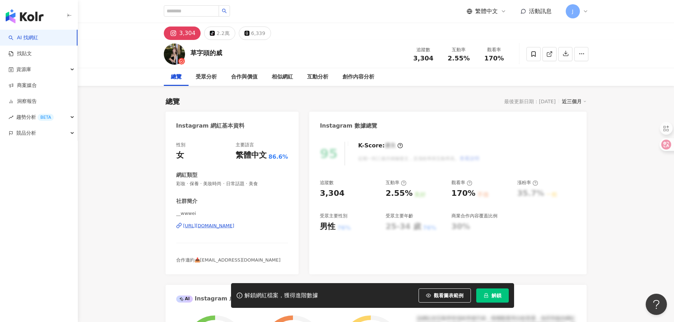
click at [235, 226] on div "https://www.instagram.com/__wwwei/" at bounding box center [208, 226] width 51 height 6
drag, startPoint x: 192, startPoint y: 52, endPoint x: 221, endPoint y: 54, distance: 29.1
click at [221, 54] on div "草字頭的威" at bounding box center [206, 52] width 32 height 9
copy div "草字頭的威"
drag, startPoint x: 320, startPoint y: 194, endPoint x: 332, endPoint y: 193, distance: 11.3
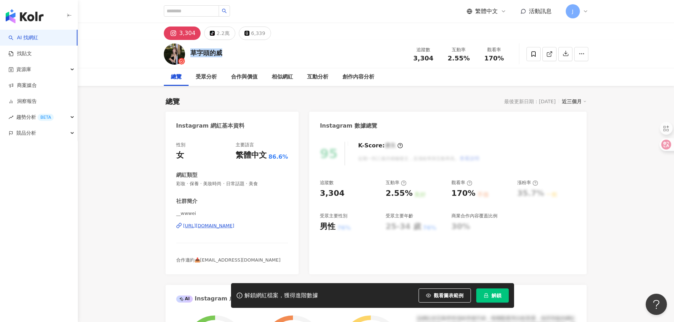
click at [323, 194] on div "3,304" at bounding box center [332, 193] width 25 height 11
drag, startPoint x: 398, startPoint y: 193, endPoint x: 393, endPoint y: 194, distance: 5.0
click at [410, 194] on div "2.55% 良好" at bounding box center [415, 193] width 59 height 11
drag, startPoint x: 385, startPoint y: 192, endPoint x: 410, endPoint y: 198, distance: 26.0
click at [408, 195] on div "追蹤數 3,304 互動率 2.55% 良好 觀看率 170% 不佳 漲粉率 35.7% 一般 受眾主要性別 男性 76% 受眾主要年齡 25-34 歲 76…" at bounding box center [448, 206] width 256 height 52
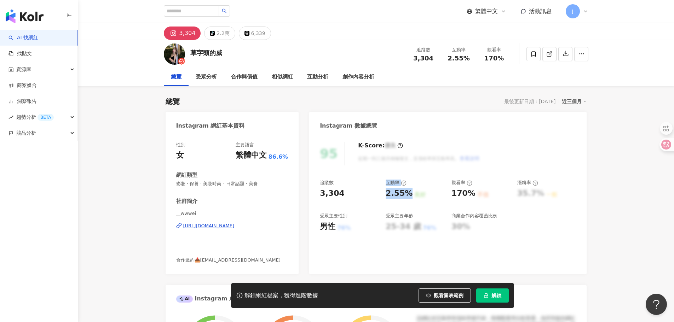
click at [409, 196] on div "2.55%" at bounding box center [399, 193] width 27 height 11
drag, startPoint x: 394, startPoint y: 196, endPoint x: 408, endPoint y: 196, distance: 14.5
click at [408, 196] on div "追蹤數 3,304 互動率 2.55% 良好 觀看率 170% 不佳 漲粉率 35.7% 一般 受眾主要性別 男性 76% 受眾主要年齡 25-34 歲 76…" at bounding box center [448, 206] width 256 height 52
copy div "2.55%"
drag, startPoint x: 457, startPoint y: 196, endPoint x: 472, endPoint y: 195, distance: 14.2
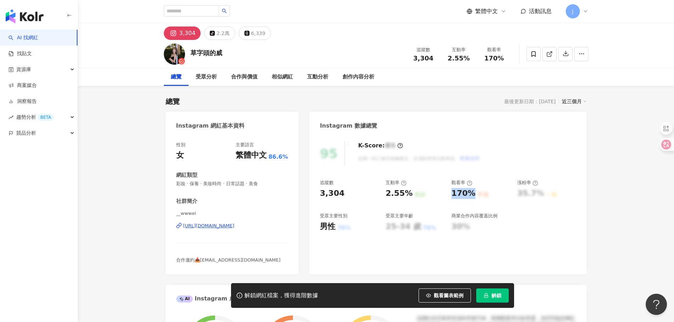
click at [472, 195] on div "170%" at bounding box center [463, 193] width 24 height 11
copy div "170%"
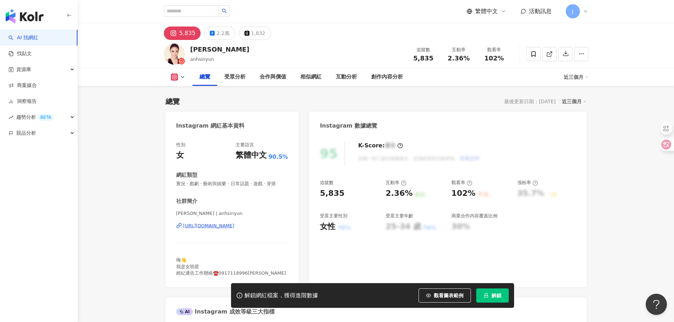
click at [235, 226] on div "[URL][DOMAIN_NAME]" at bounding box center [208, 226] width 51 height 6
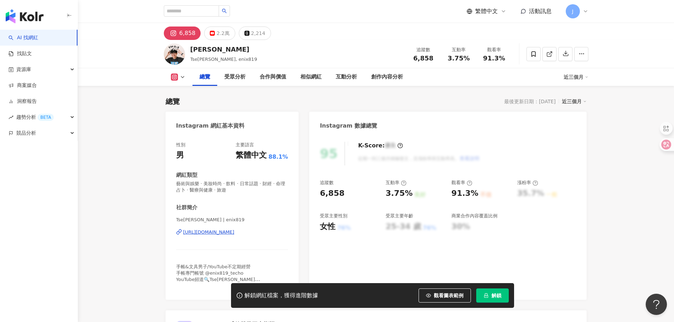
click at [227, 232] on div "https://www.instagram.com/enix819/" at bounding box center [208, 232] width 51 height 6
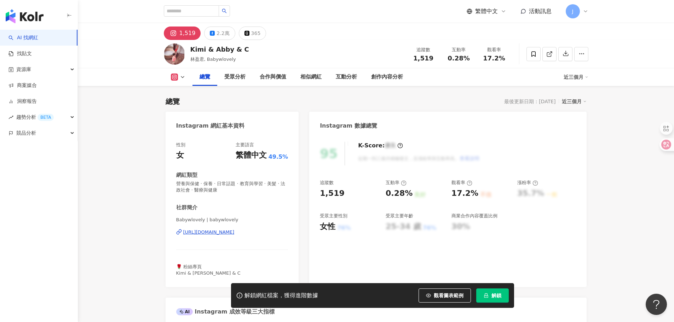
click at [235, 232] on div "[URL][DOMAIN_NAME]" at bounding box center [208, 232] width 51 height 6
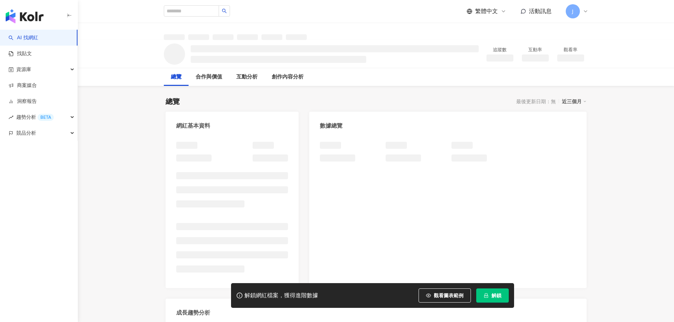
click at [235, 96] on div "總覽 最後更新日期：無 近三個月 網紅基本資料 數據總覽 成長趨勢分析 追蹤趨勢圖表" at bounding box center [376, 246] width 421 height 314
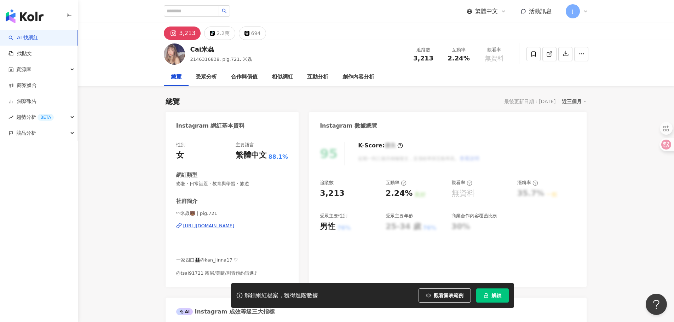
click at [235, 226] on div "https://www.instagram.com/pig.721/" at bounding box center [208, 226] width 51 height 6
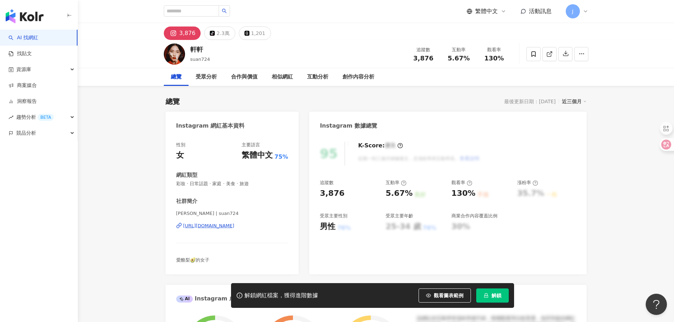
click at [234, 224] on div "[URL][DOMAIN_NAME]" at bounding box center [208, 226] width 51 height 6
drag, startPoint x: 261, startPoint y: 225, endPoint x: 311, endPoint y: 226, distance: 49.5
click at [235, 225] on div "[URL][DOMAIN_NAME]" at bounding box center [208, 226] width 51 height 6
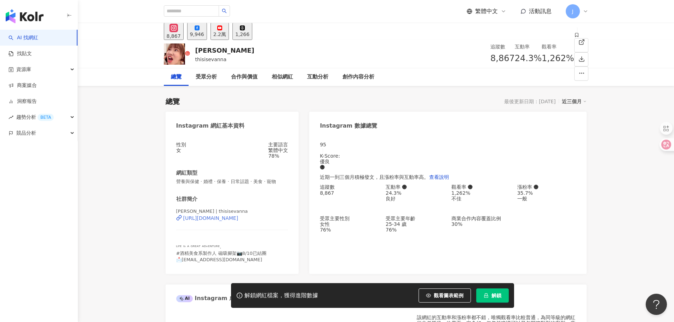
click at [238, 221] on div "https://www.instagram.com/thisisevanna/" at bounding box center [210, 218] width 55 height 6
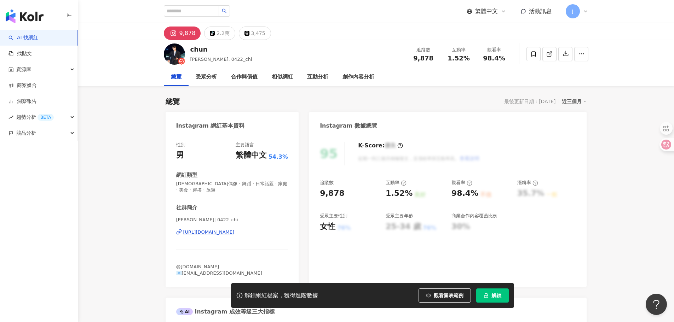
click at [233, 234] on div "https://www.instagram.com/0422_chi/" at bounding box center [208, 232] width 51 height 6
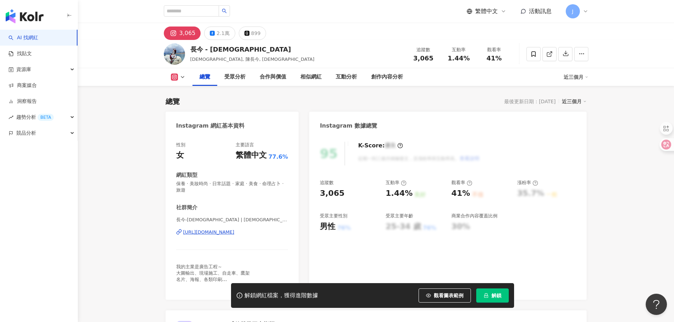
click at [229, 232] on div "https://www.instagram.com/evangel0911/" at bounding box center [208, 232] width 51 height 6
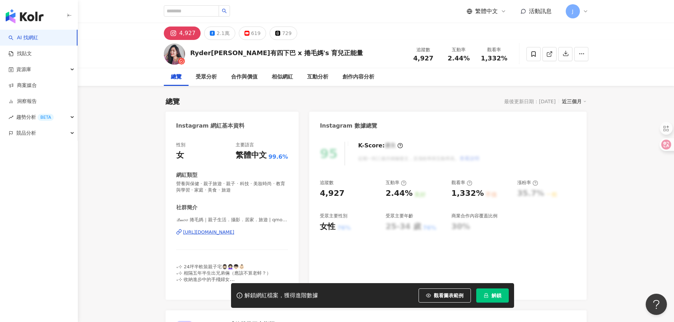
click at [235, 230] on div "https://www.instagram.com/qmoo__/" at bounding box center [208, 232] width 51 height 6
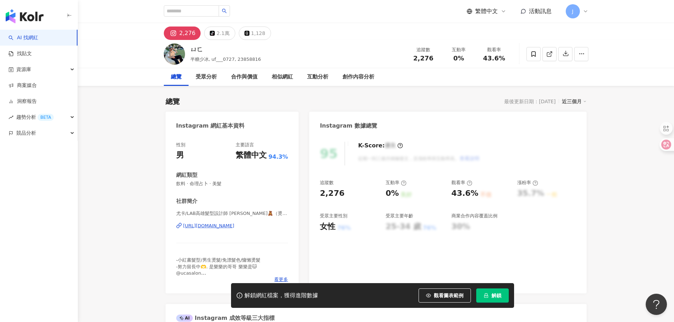
click at [235, 226] on div "https://www.instagram.com/lab_teddy.0727/" at bounding box center [208, 226] width 51 height 6
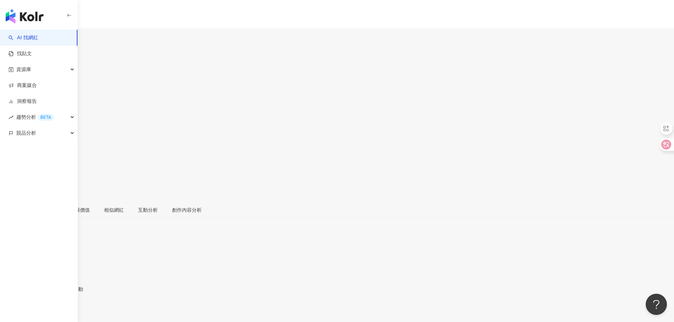
click at [62, 309] on div "[URL][DOMAIN_NAME]" at bounding box center [34, 312] width 55 height 6
